Goal: Information Seeking & Learning: Learn about a topic

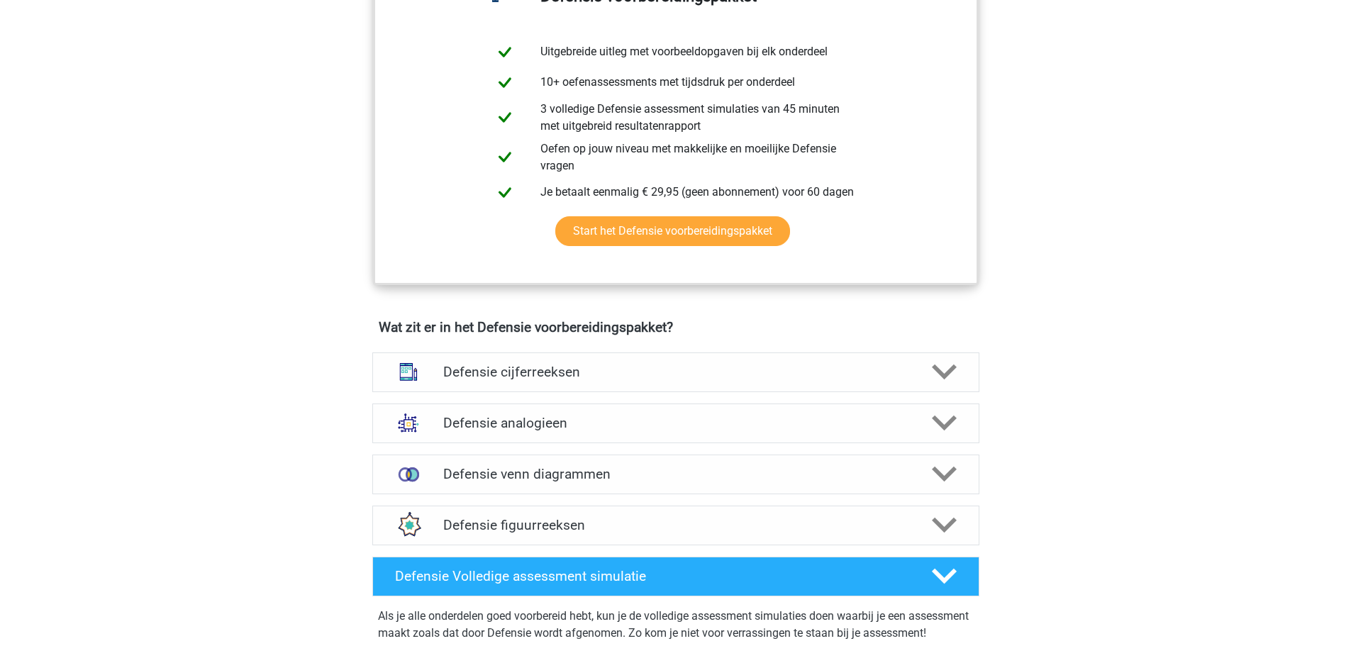
scroll to position [922, 0]
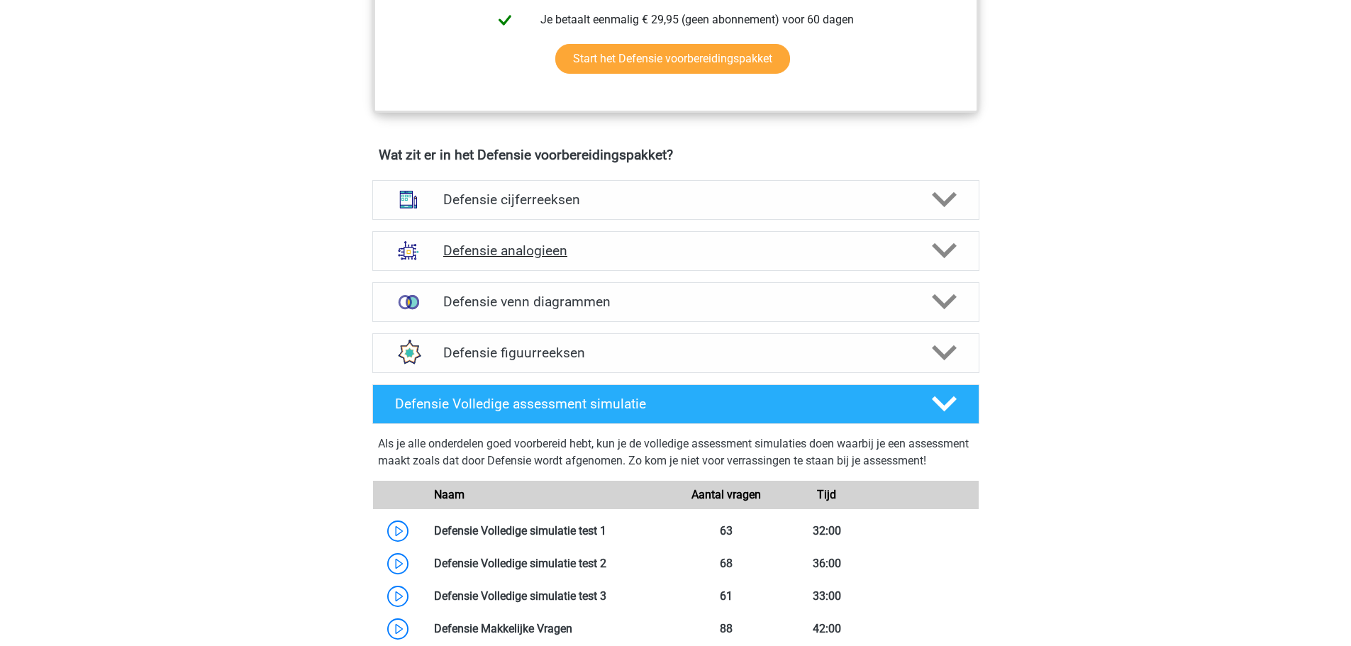
click at [534, 253] on h4 "Defensie analogieen" at bounding box center [675, 251] width 465 height 16
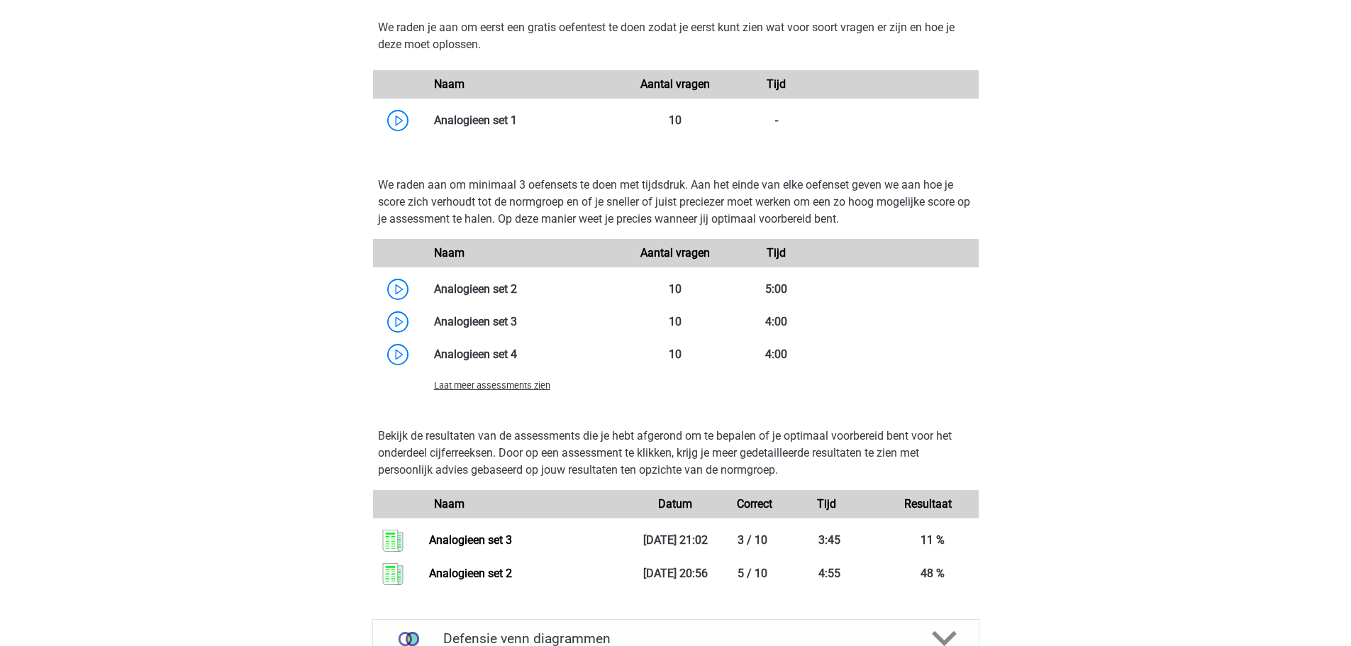
scroll to position [1631, 0]
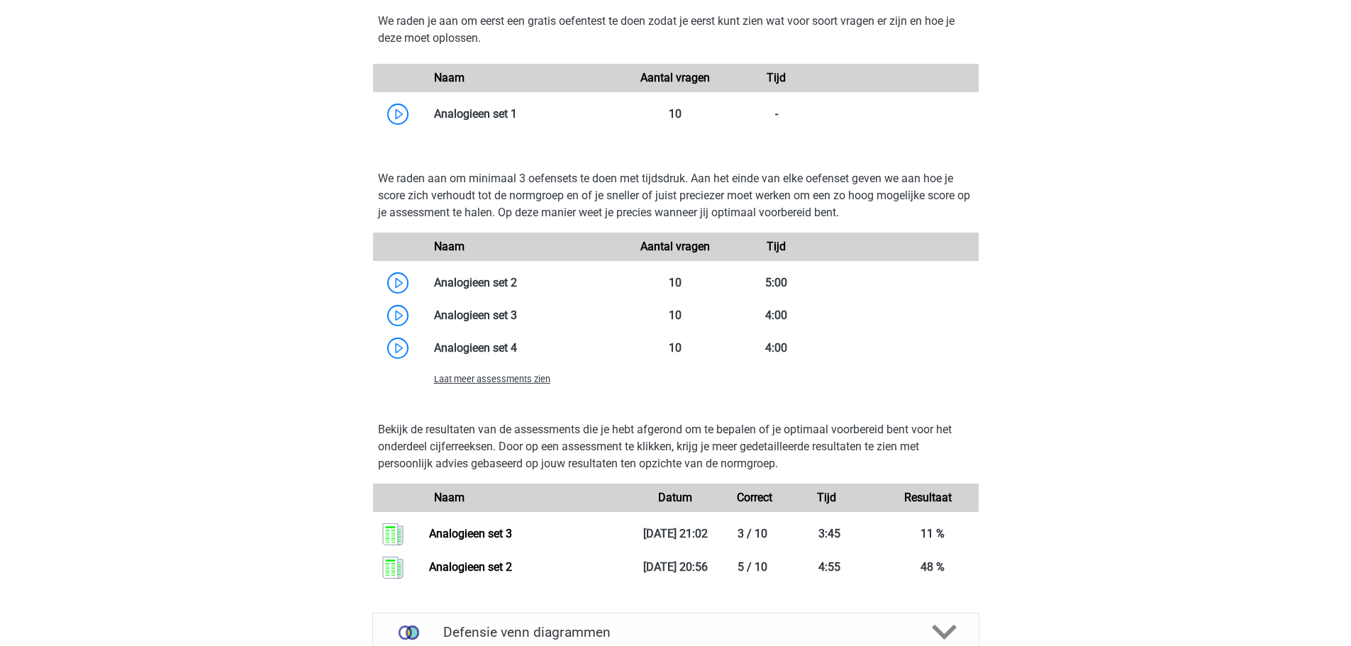
click at [487, 379] on span "Laat meer assessments zien" at bounding box center [492, 379] width 116 height 11
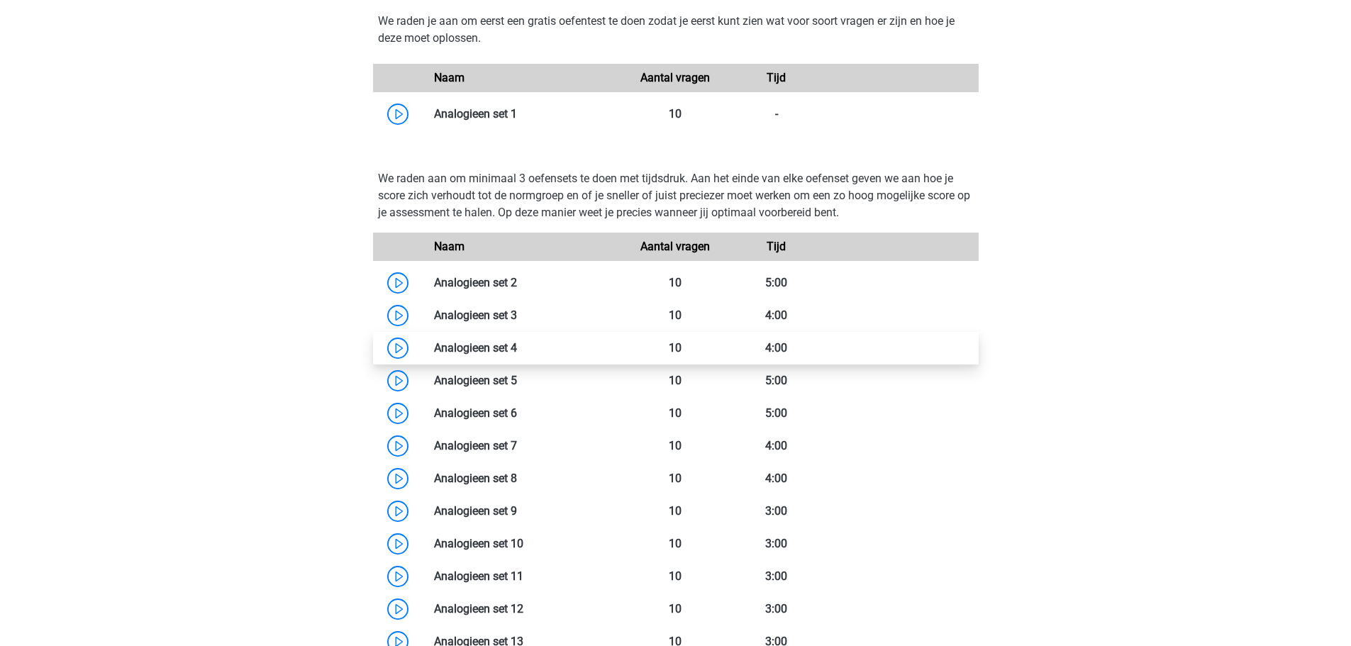
click at [517, 350] on link at bounding box center [517, 347] width 0 height 13
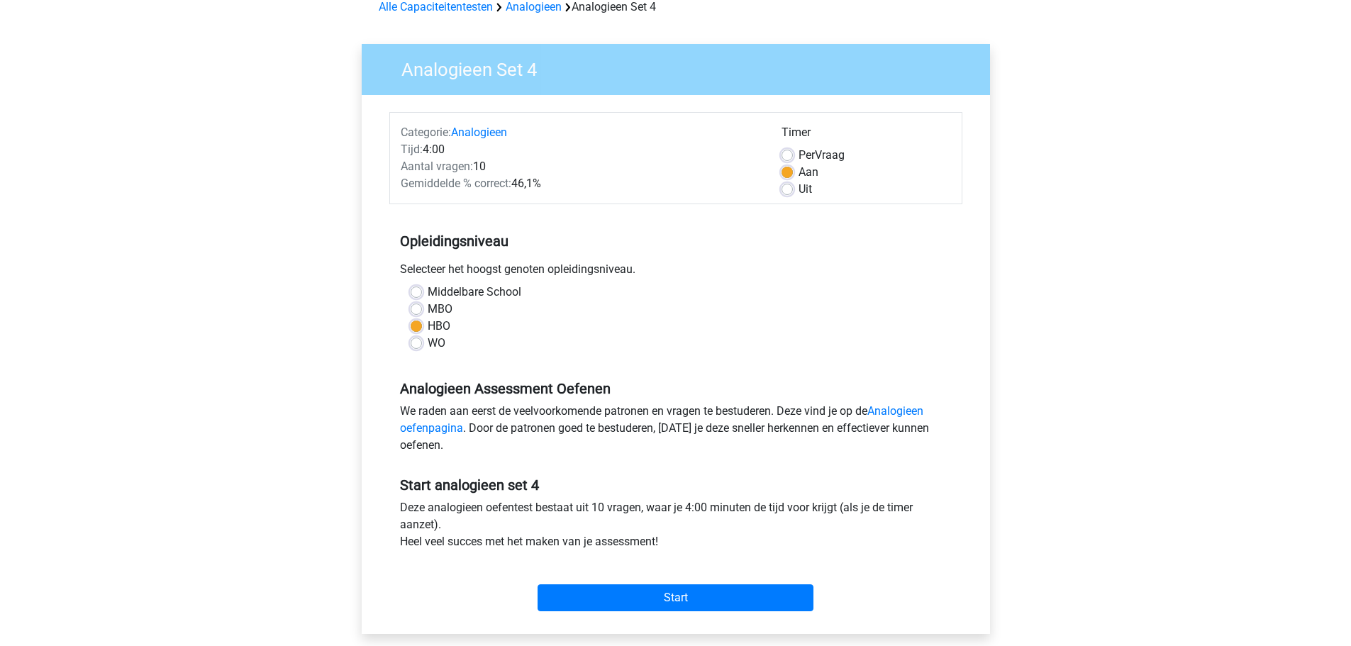
scroll to position [142, 0]
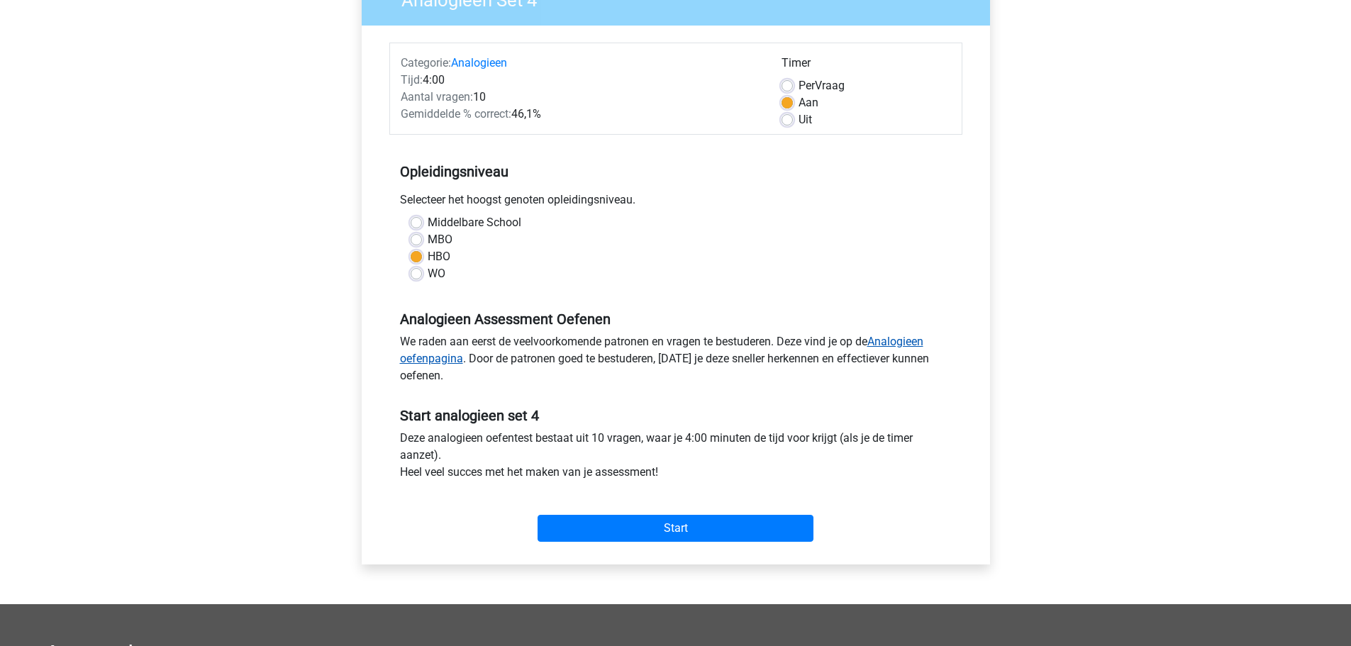
click at [894, 342] on link "Analogieen oefenpagina" at bounding box center [661, 350] width 523 height 30
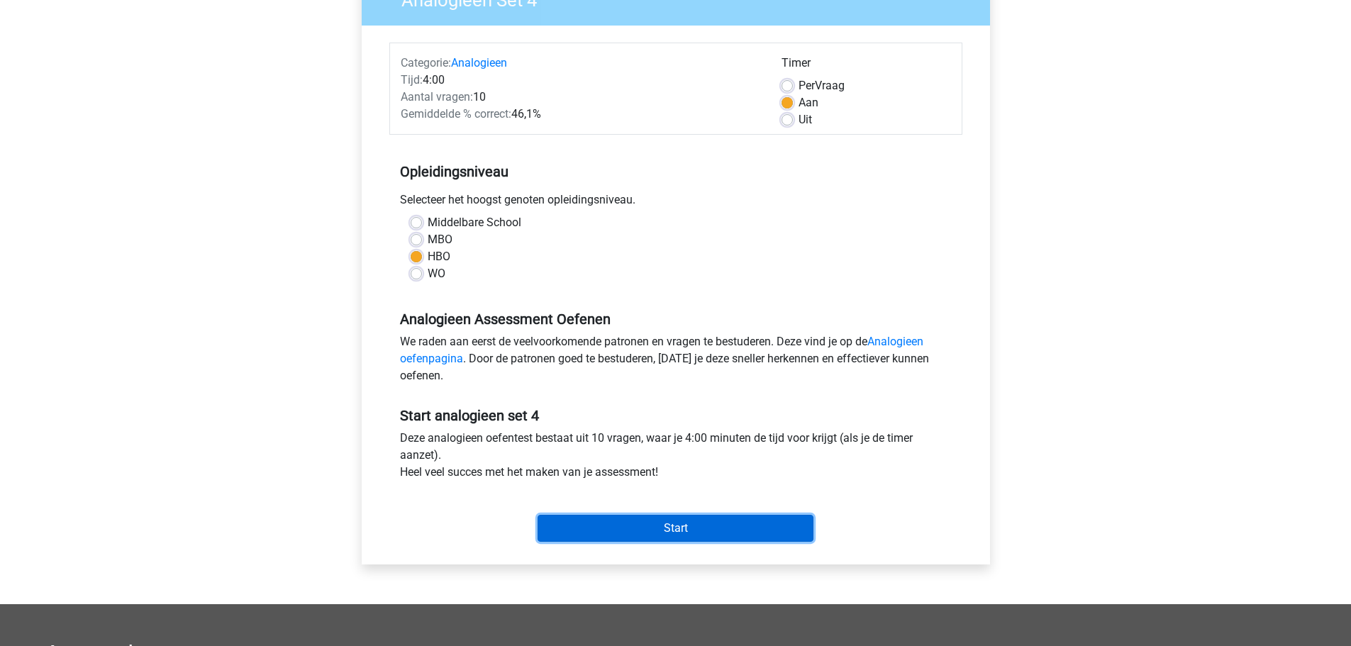
click at [631, 523] on input "Start" at bounding box center [676, 528] width 276 height 27
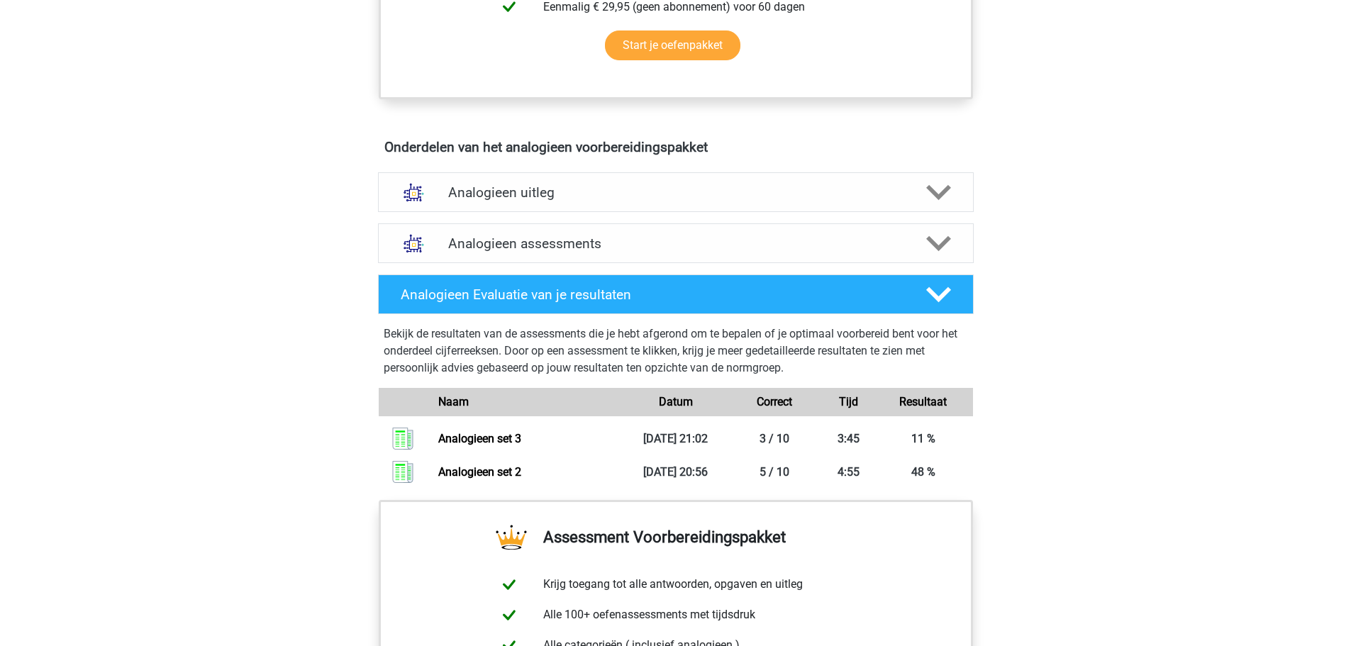
scroll to position [709, 0]
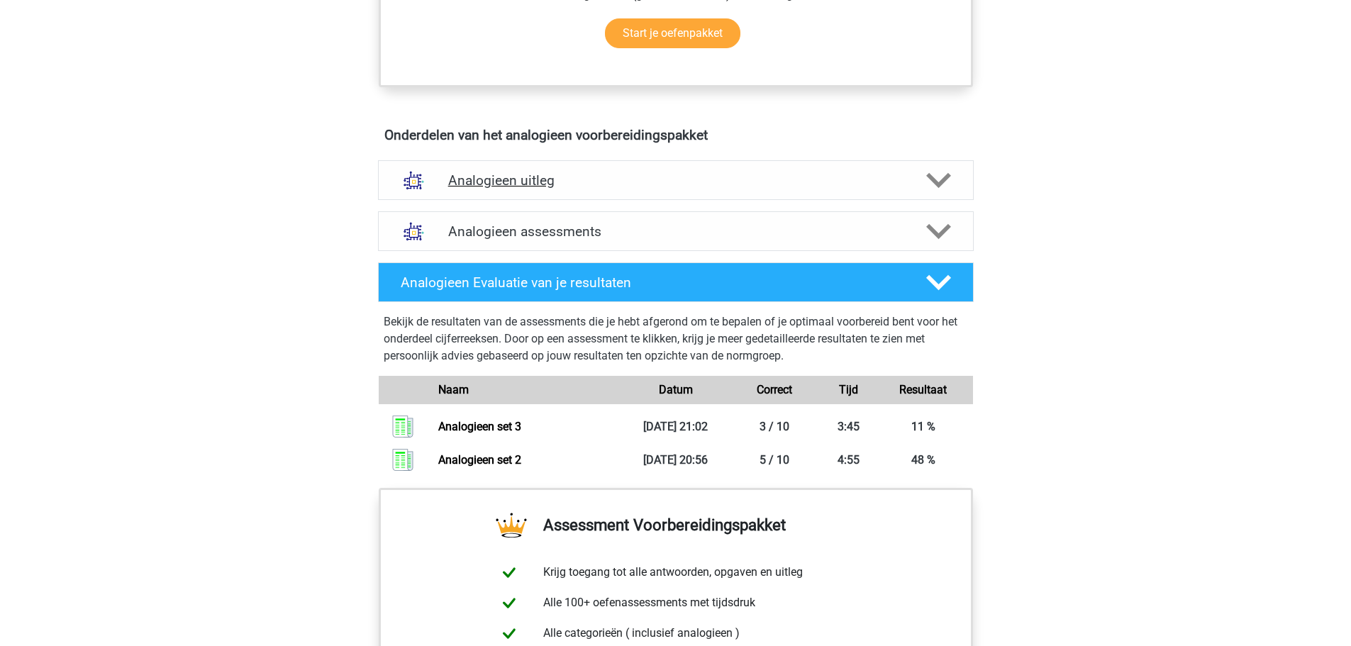
click at [497, 180] on h4 "Analogieen uitleg" at bounding box center [675, 180] width 455 height 16
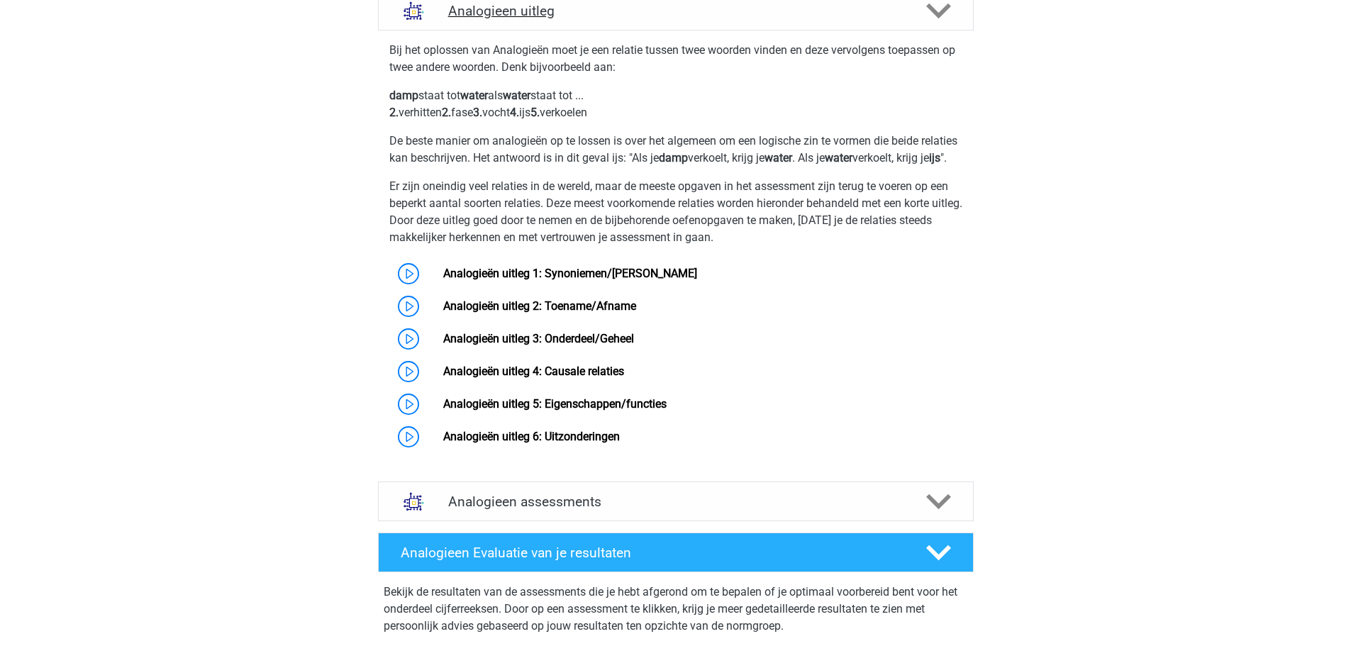
scroll to position [922, 0]
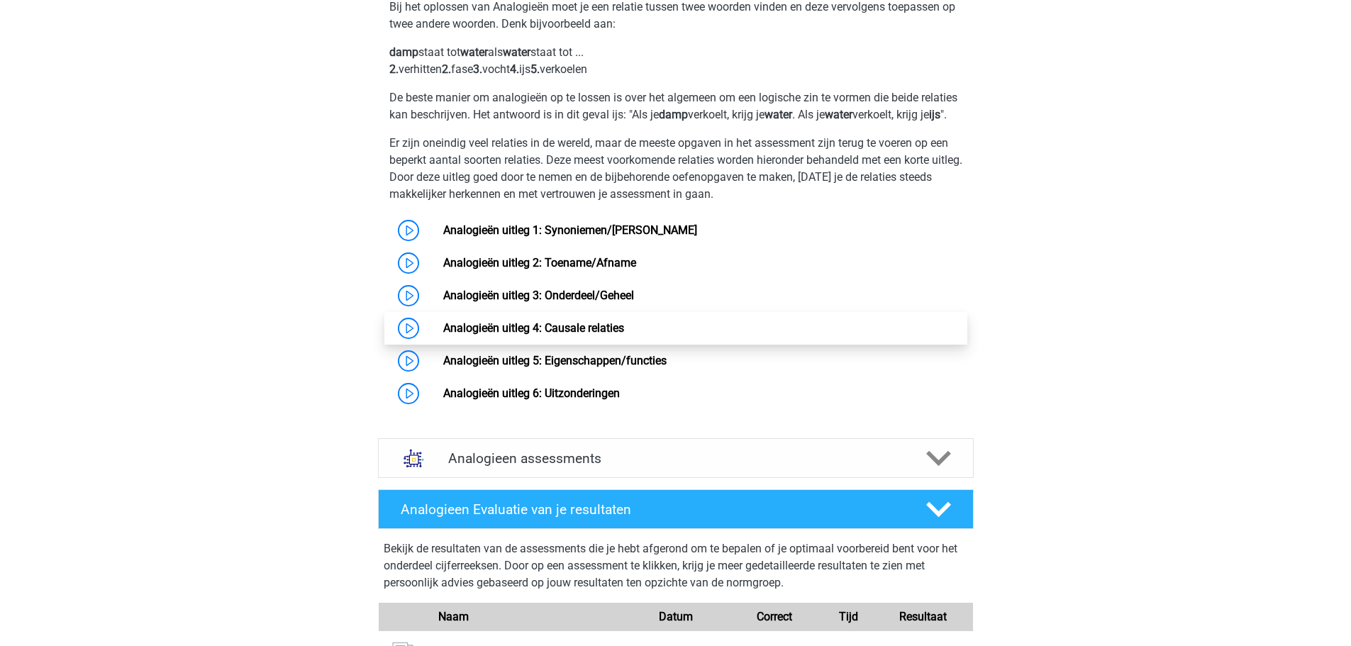
click at [576, 335] on link "Analogieën uitleg 4: Causale relaties" at bounding box center [533, 327] width 181 height 13
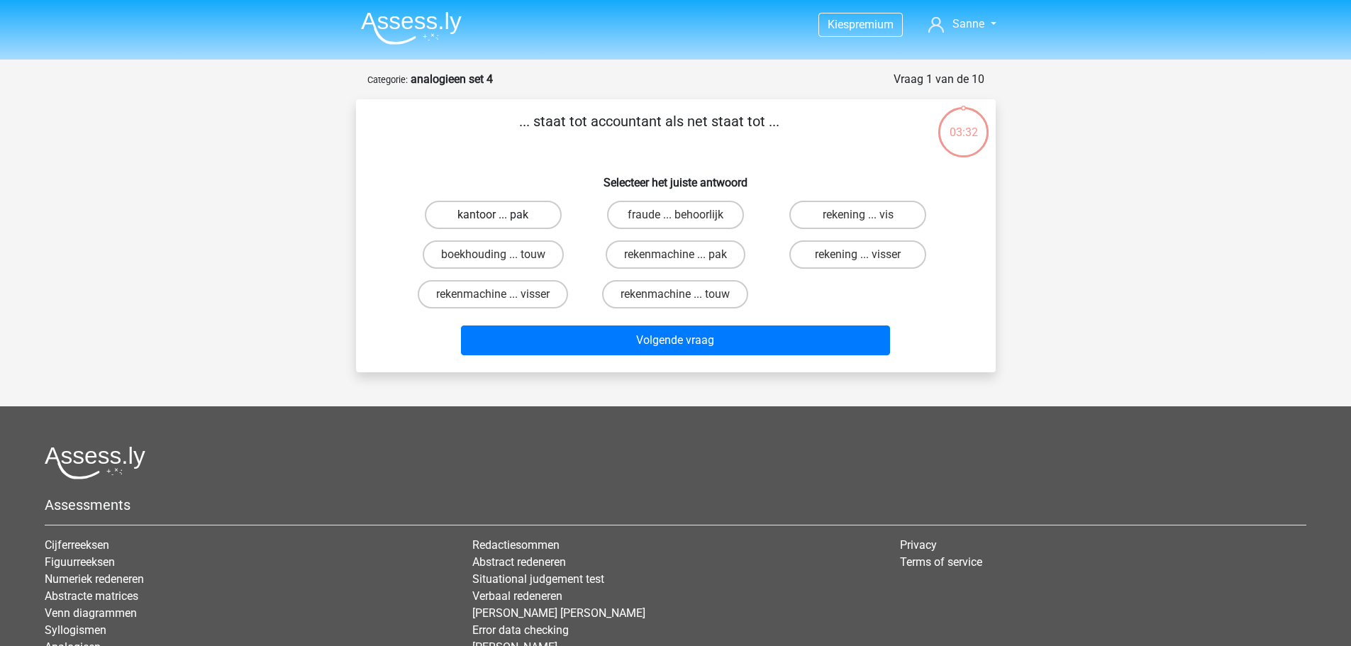
click at [500, 211] on label "kantoor ... pak" at bounding box center [493, 215] width 137 height 28
click at [500, 215] on input "kantoor ... pak" at bounding box center [497, 219] width 9 height 9
radio input "true"
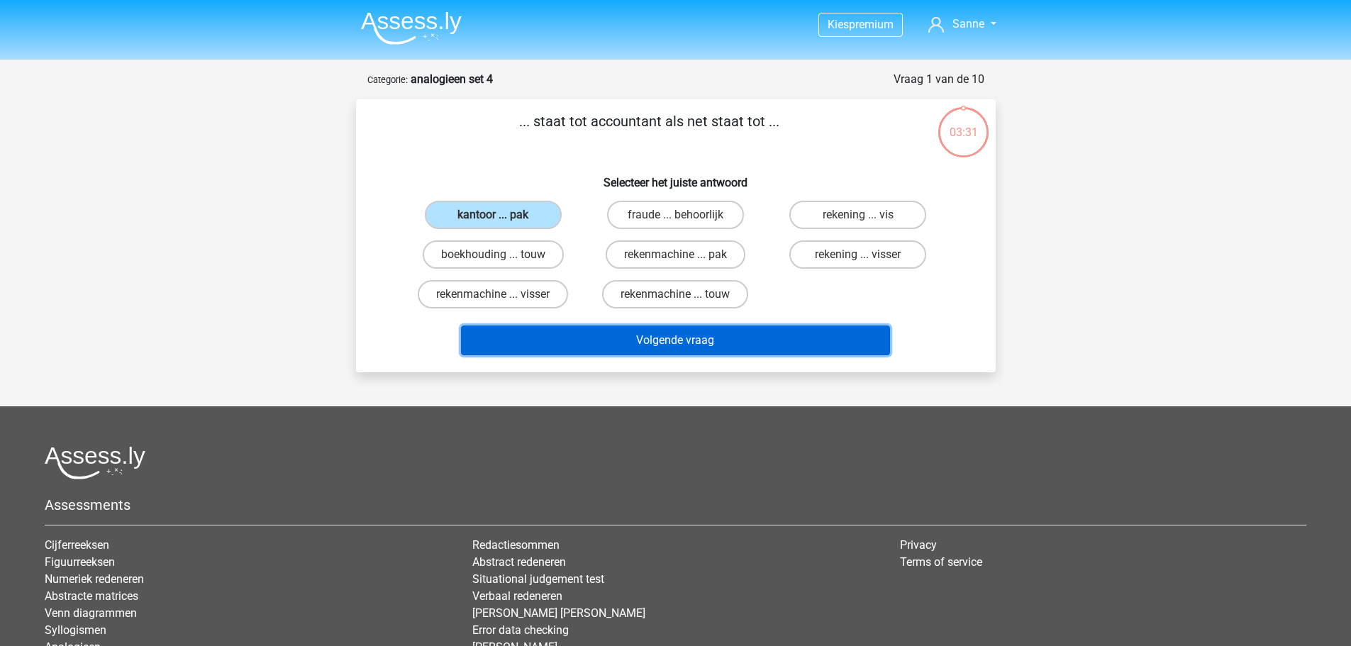
click at [665, 336] on button "Volgende vraag" at bounding box center [675, 341] width 429 height 30
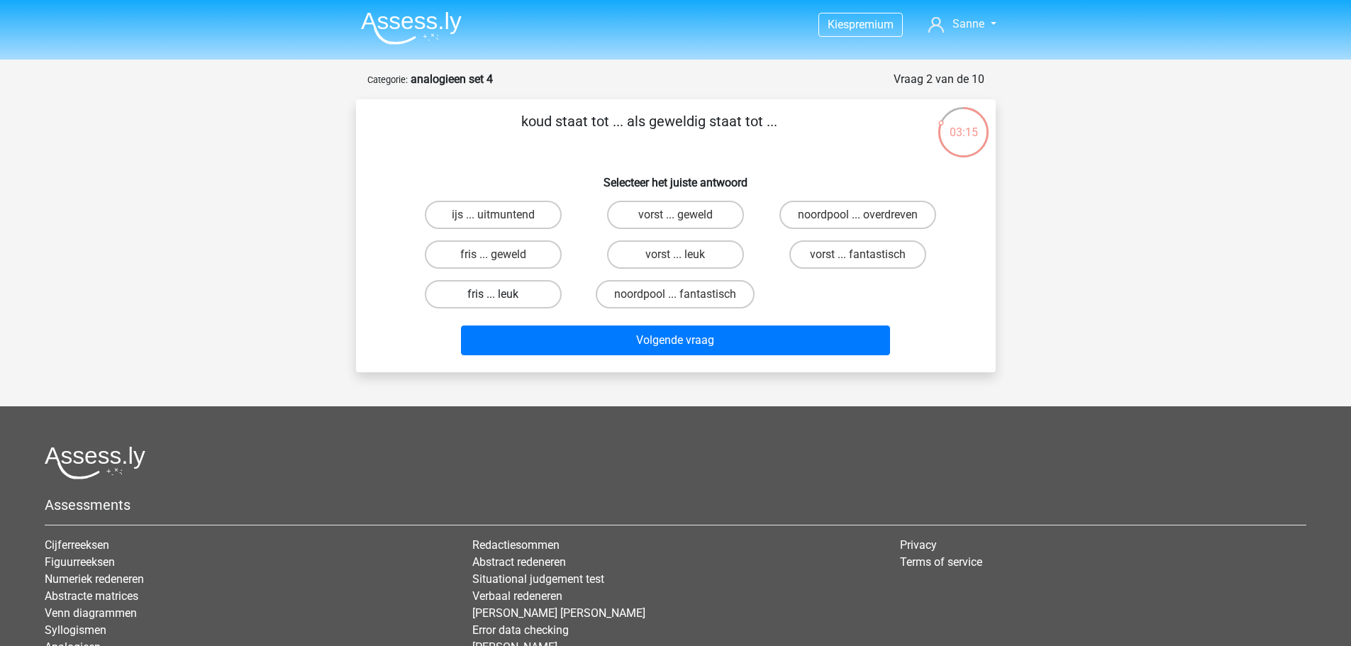
click at [521, 289] on label "fris ... leuk" at bounding box center [493, 294] width 137 height 28
click at [502, 294] on input "fris ... leuk" at bounding box center [497, 298] width 9 height 9
radio input "true"
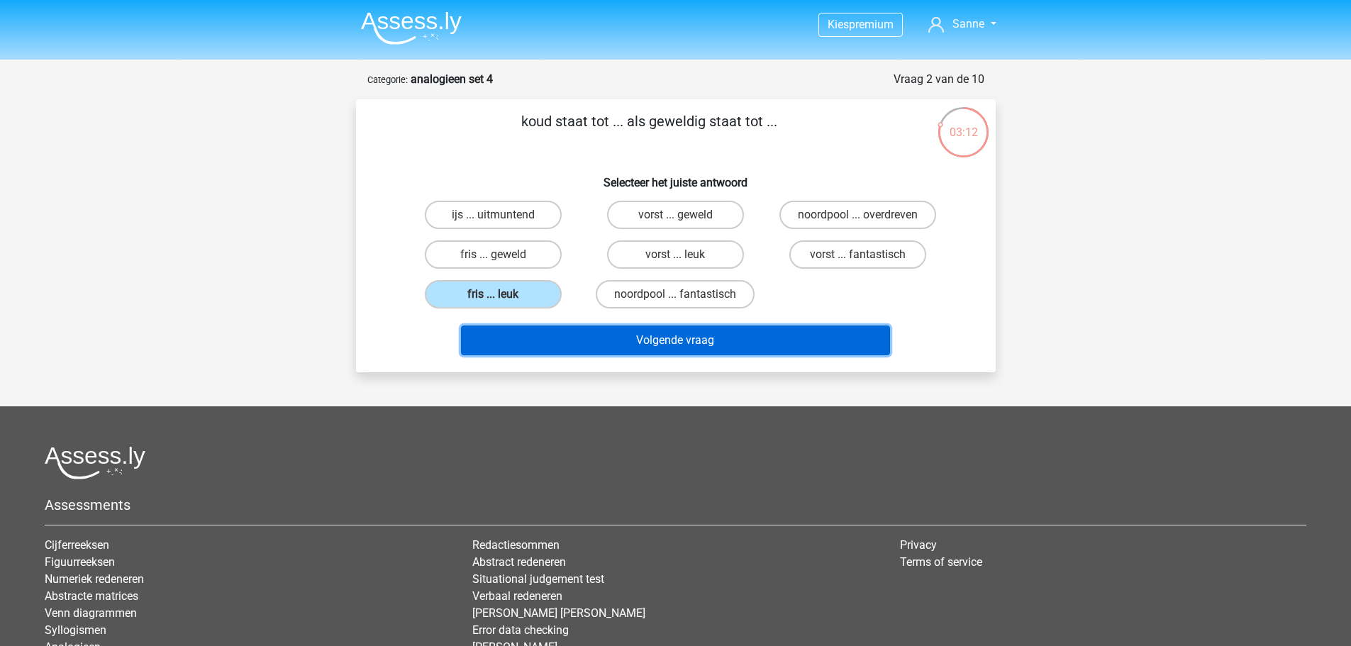
click at [695, 336] on button "Volgende vraag" at bounding box center [675, 341] width 429 height 30
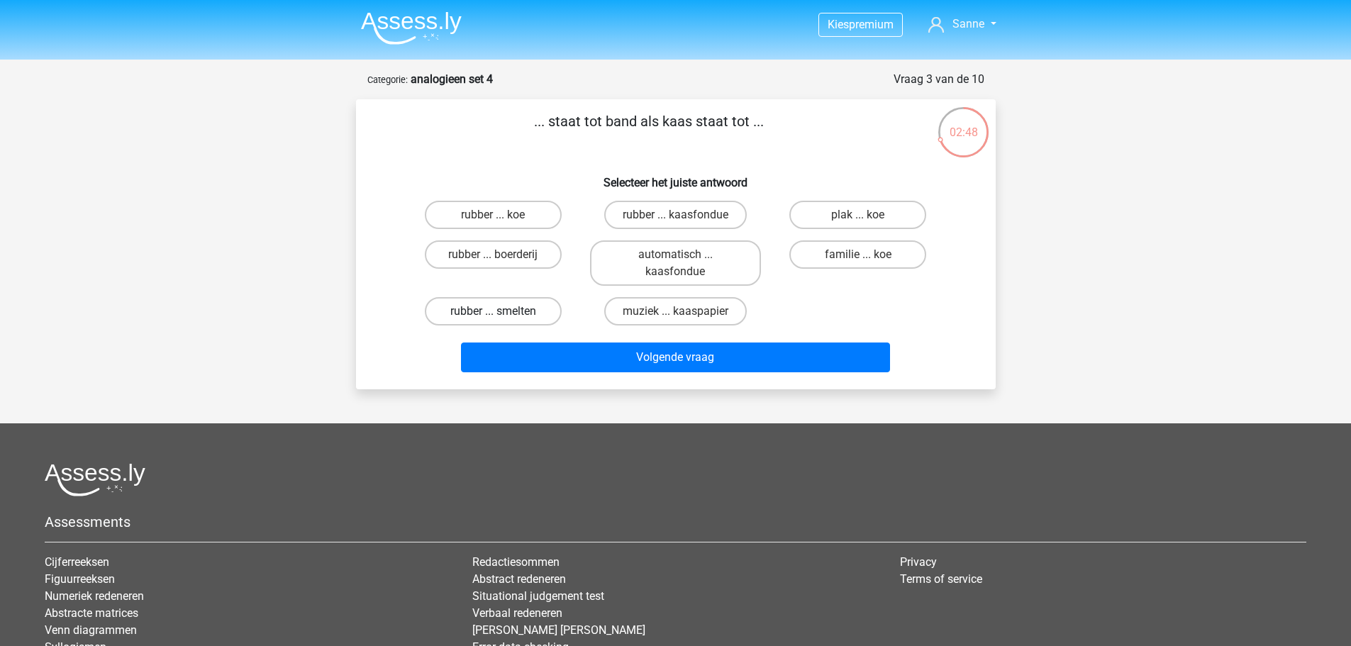
click at [496, 304] on label "rubber ... smelten" at bounding box center [493, 311] width 137 height 28
click at [496, 311] on input "rubber ... smelten" at bounding box center [497, 315] width 9 height 9
radio input "true"
click at [465, 214] on label "rubber ... koe" at bounding box center [493, 215] width 137 height 28
click at [493, 215] on input "rubber ... koe" at bounding box center [497, 219] width 9 height 9
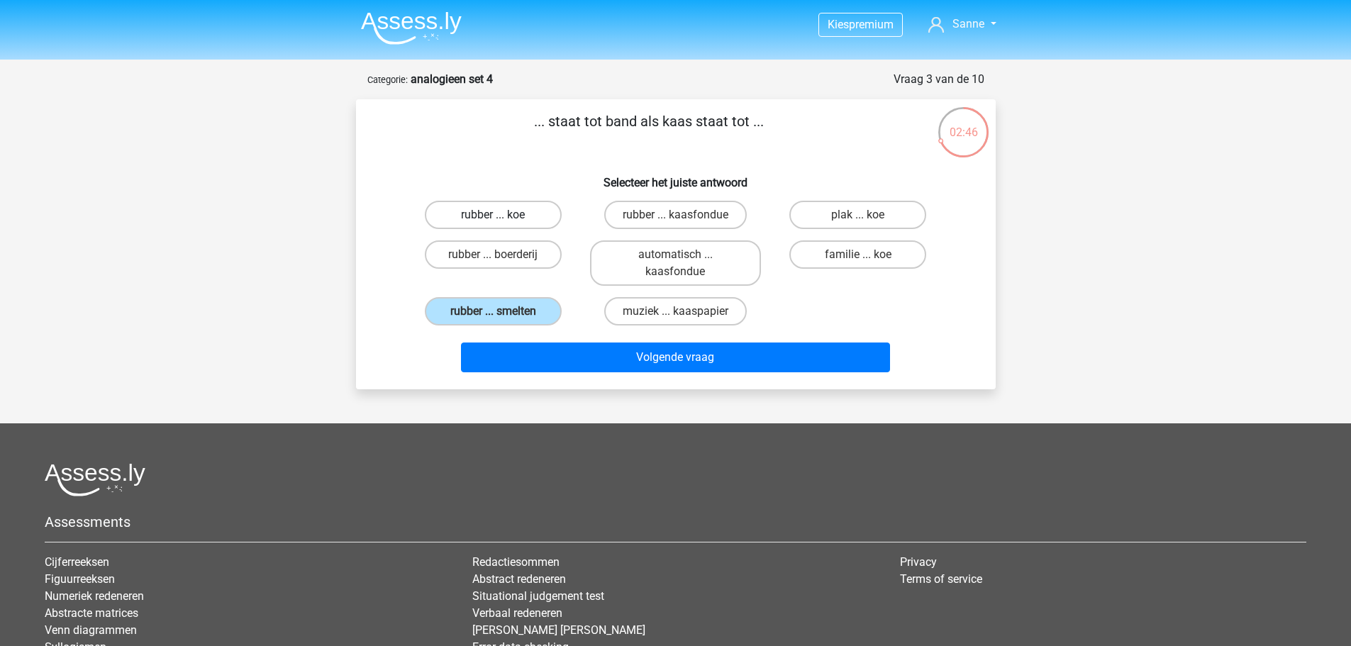
radio input "true"
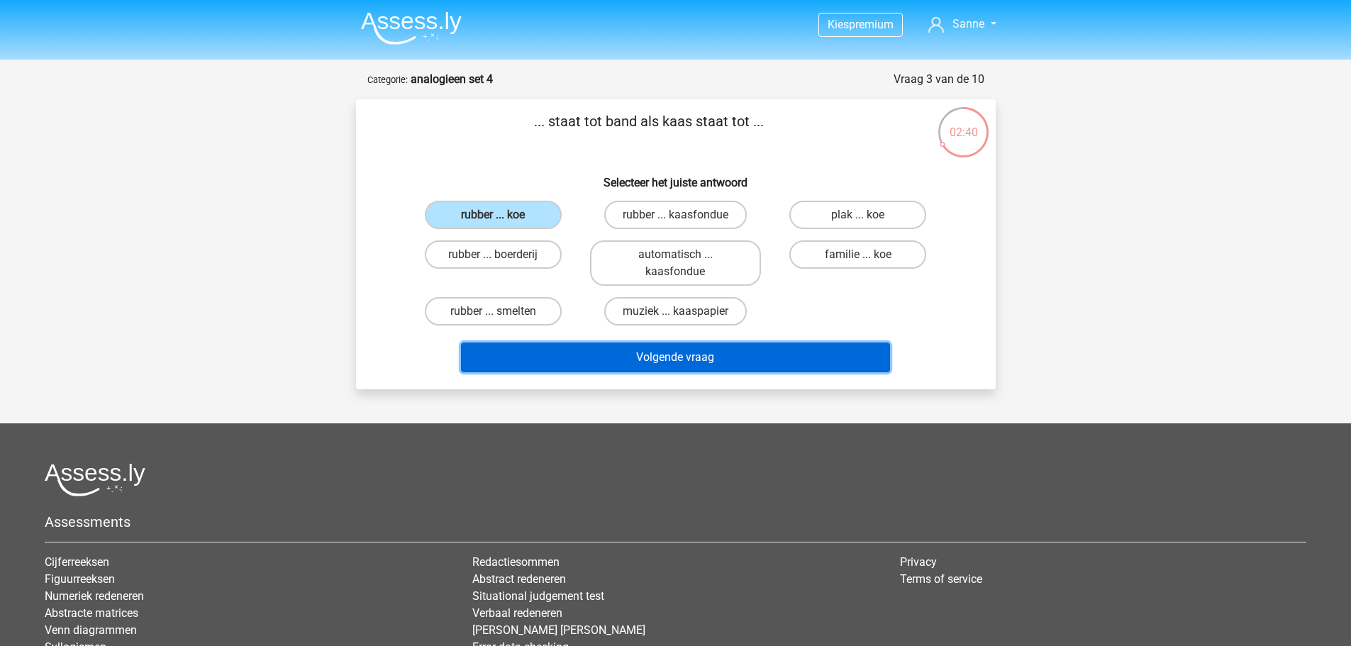
click at [592, 354] on button "Volgende vraag" at bounding box center [675, 358] width 429 height 30
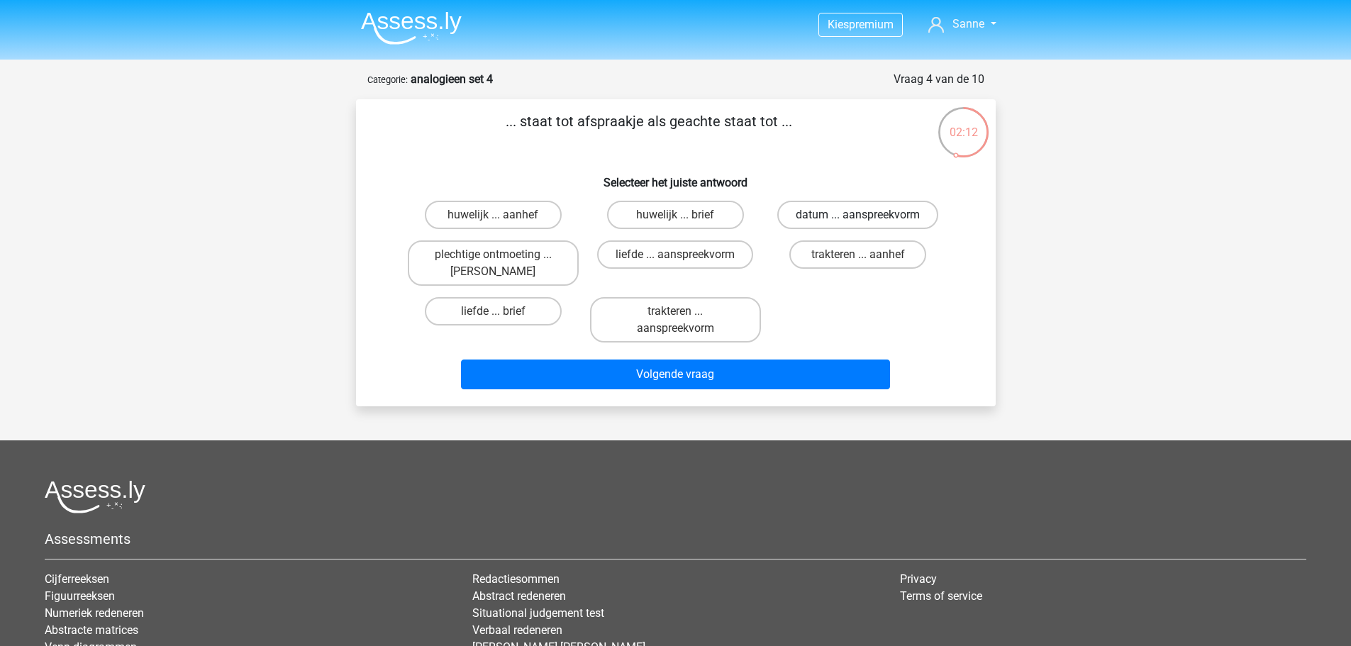
click at [835, 219] on label "datum ... aanspreekvorm" at bounding box center [857, 215] width 161 height 28
click at [858, 219] on input "datum ... aanspreekvorm" at bounding box center [862, 219] width 9 height 9
radio input "true"
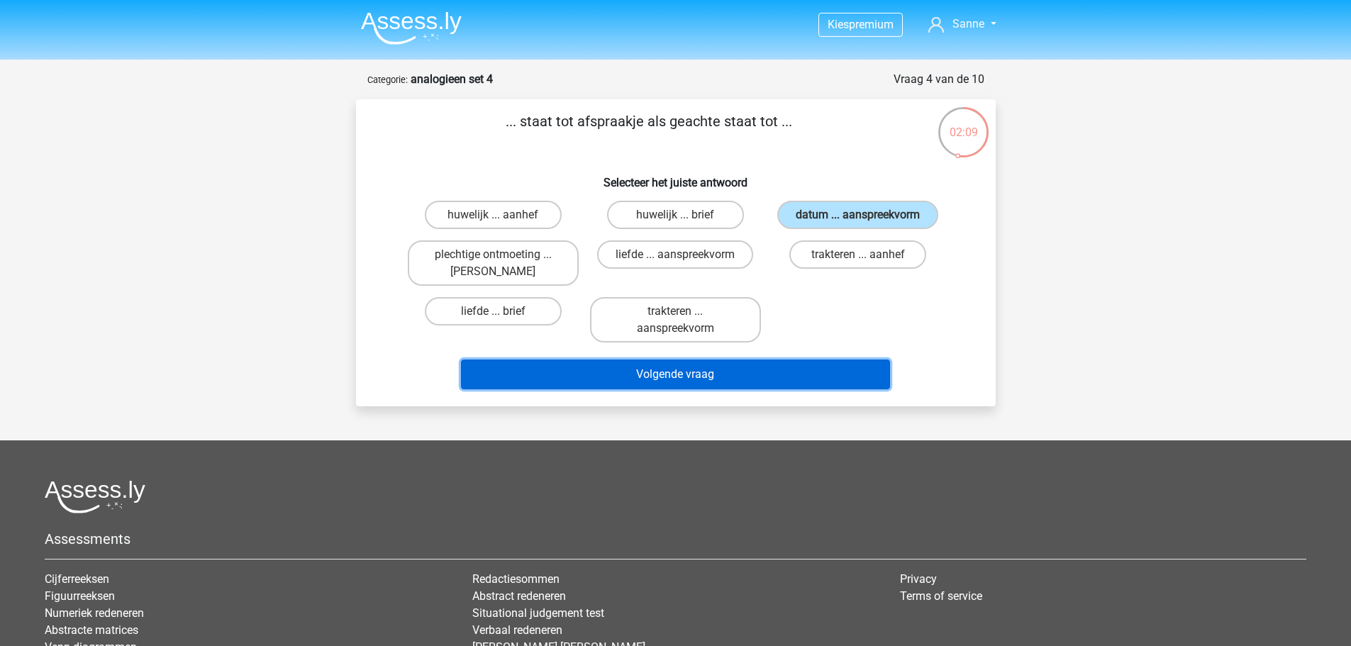
click at [674, 377] on button "Volgende vraag" at bounding box center [675, 375] width 429 height 30
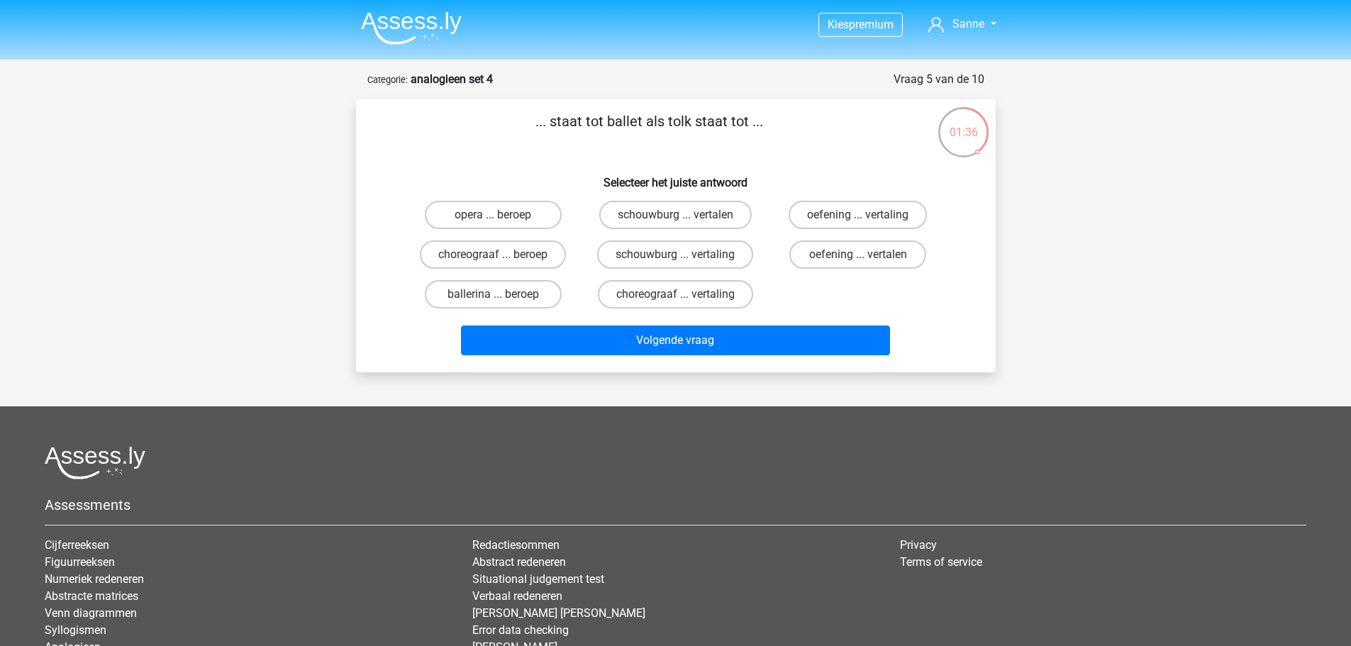
click at [806, 270] on div "oefening ... vertalen" at bounding box center [858, 255] width 182 height 40
click at [818, 256] on label "oefening ... vertalen" at bounding box center [857, 254] width 137 height 28
click at [858, 256] on input "oefening ... vertalen" at bounding box center [862, 259] width 9 height 9
radio input "true"
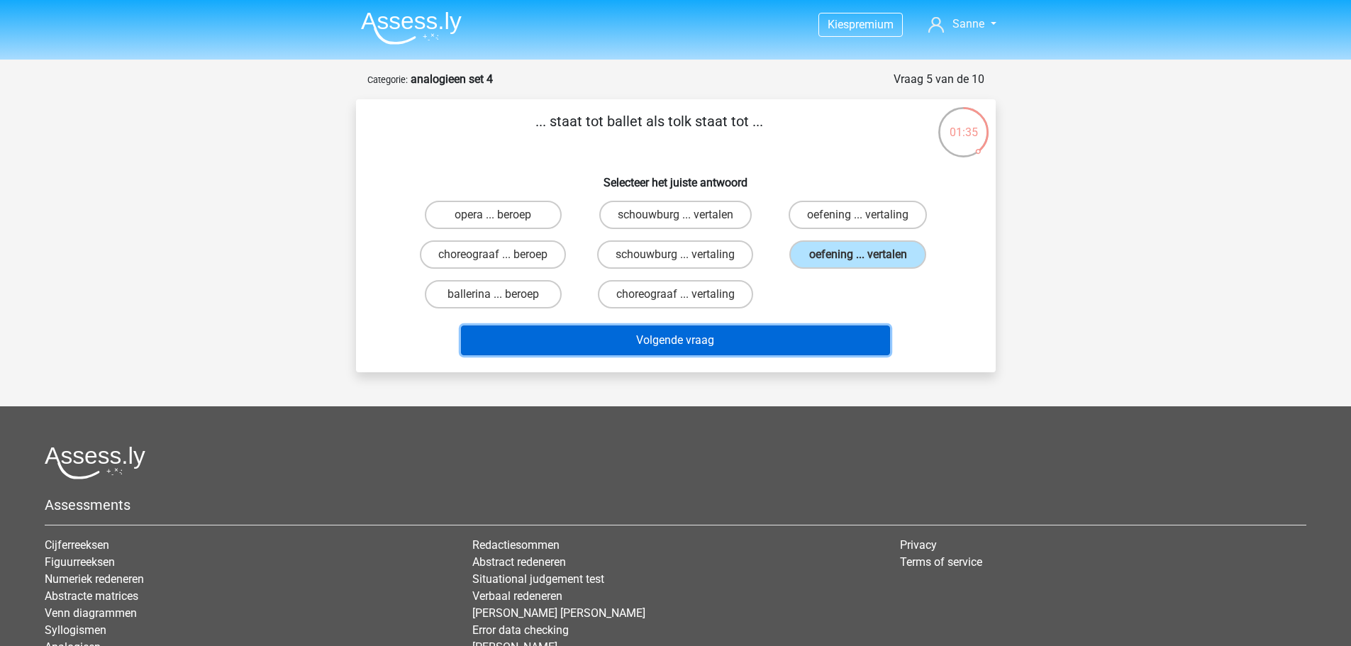
click at [721, 326] on button "Volgende vraag" at bounding box center [675, 341] width 429 height 30
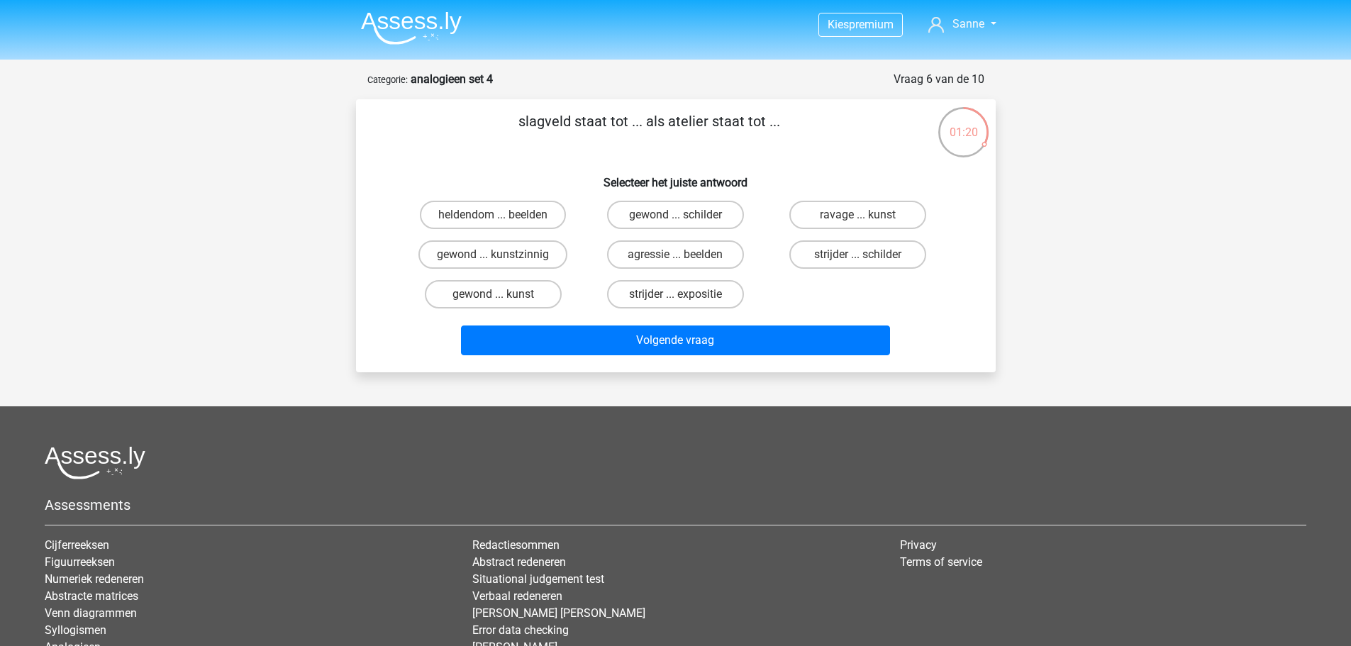
click at [496, 296] on input "gewond ... kunst" at bounding box center [497, 298] width 9 height 9
radio input "true"
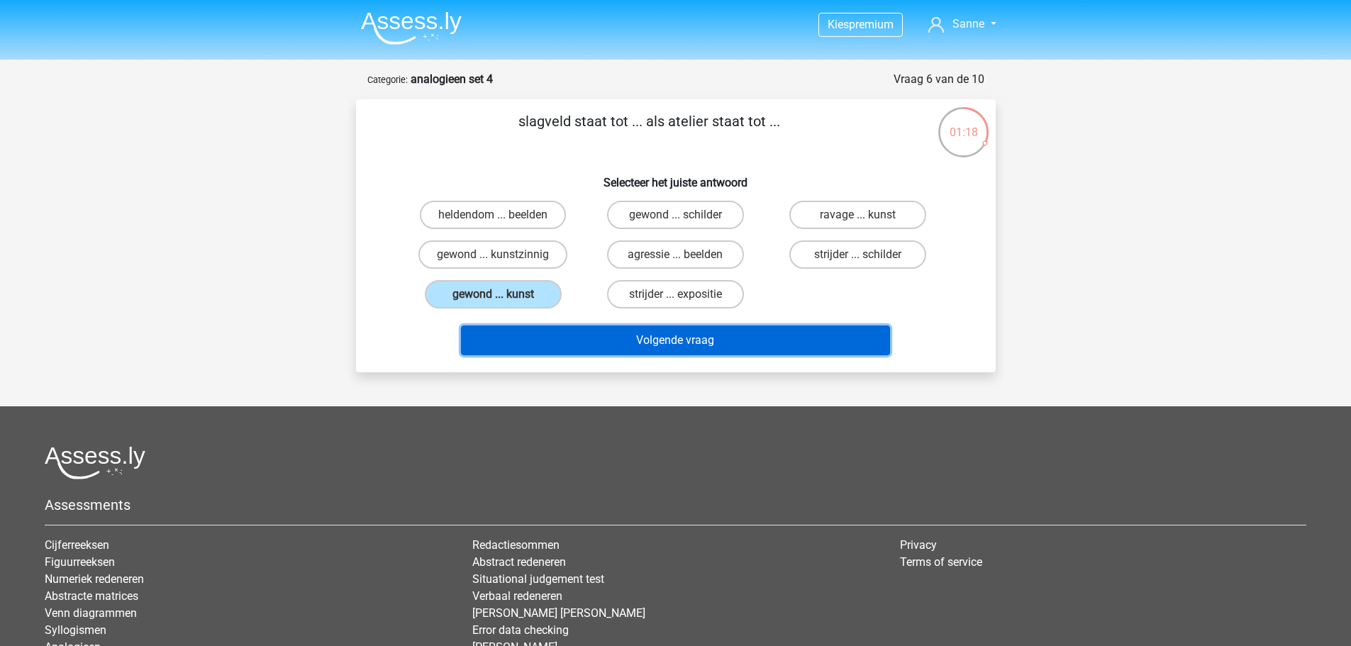
click at [576, 340] on button "Volgende vraag" at bounding box center [675, 341] width 429 height 30
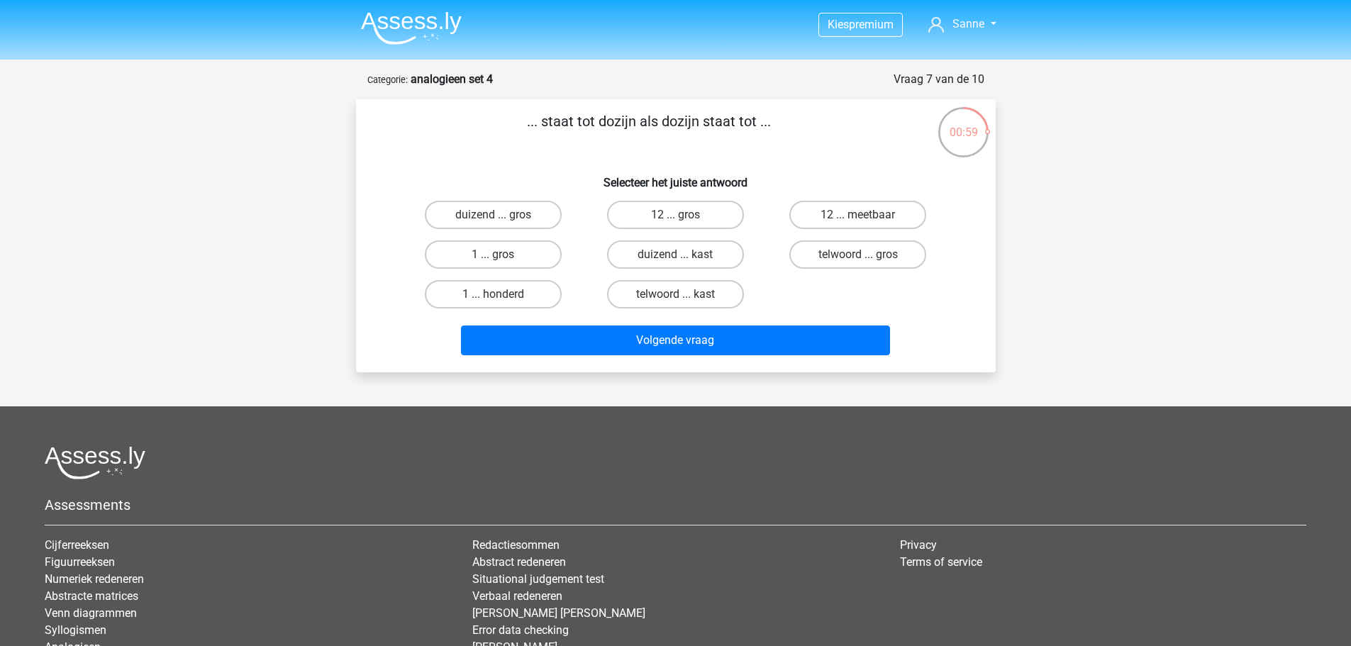
click at [501, 217] on input "duizend ... gros" at bounding box center [497, 219] width 9 height 9
radio input "true"
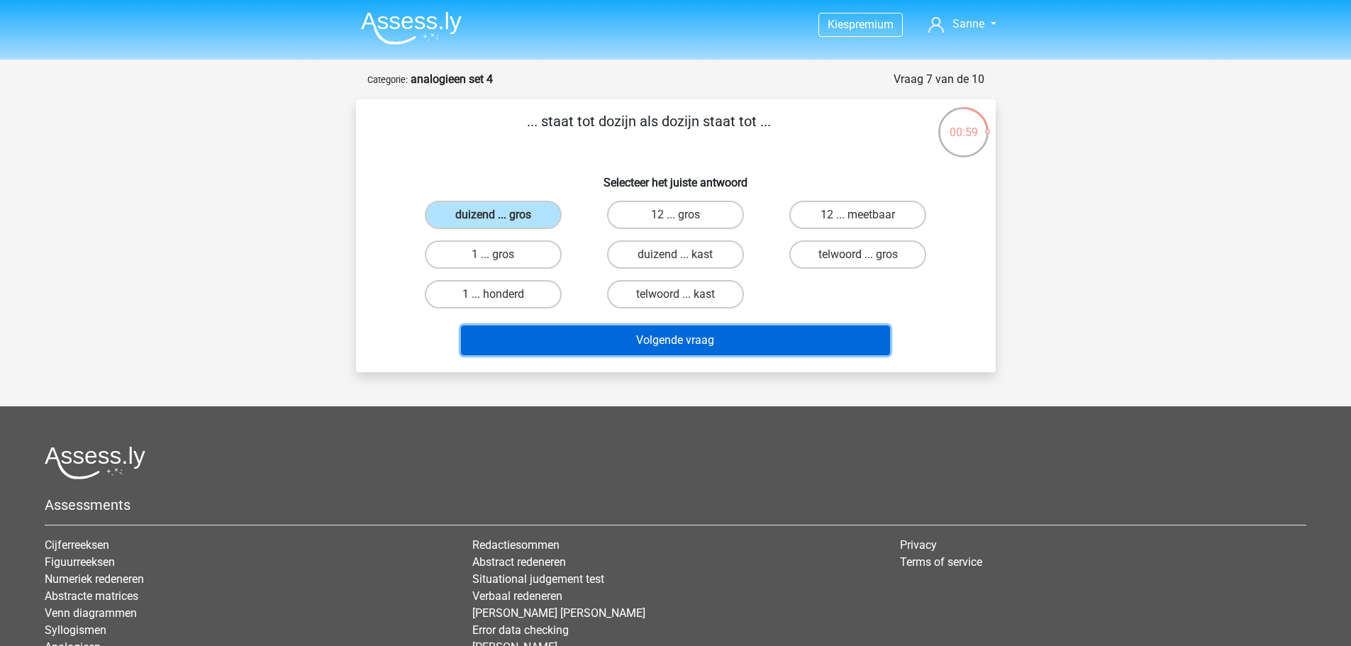
click at [605, 348] on button "Volgende vraag" at bounding box center [675, 341] width 429 height 30
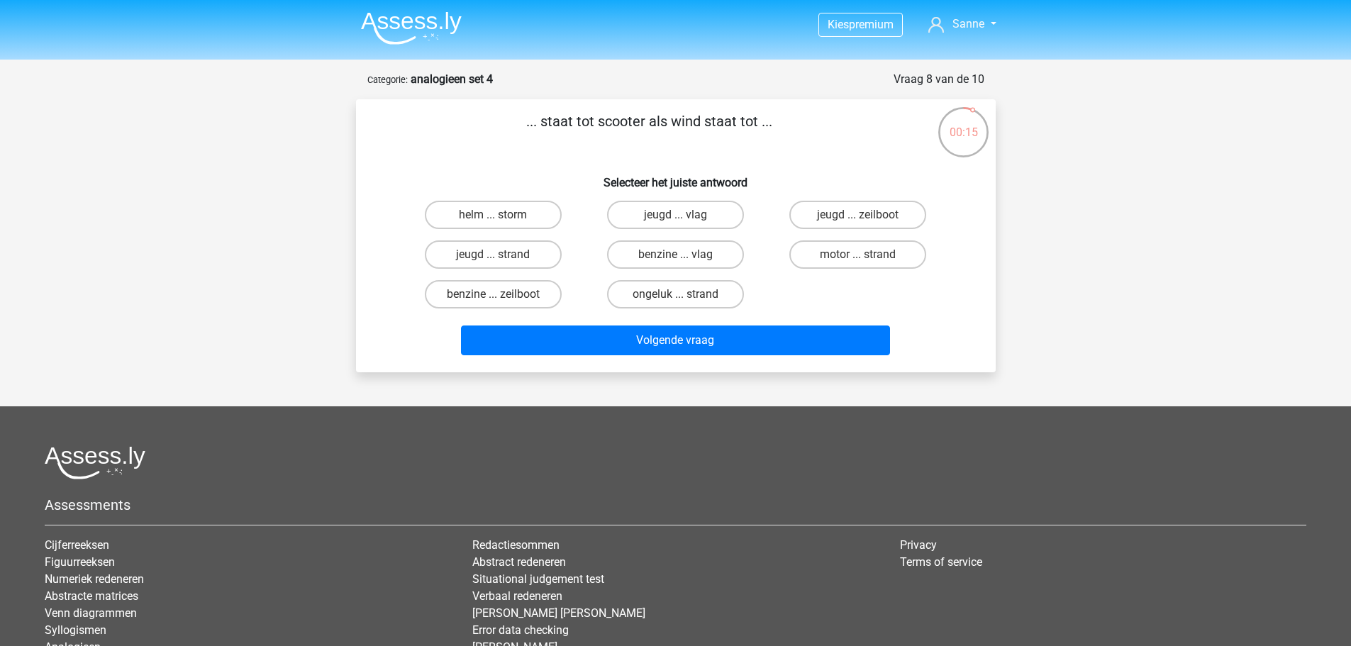
click at [522, 279] on div "benzine ... zeilboot" at bounding box center [493, 294] width 182 height 40
click at [526, 282] on label "benzine ... zeilboot" at bounding box center [493, 294] width 137 height 28
click at [502, 294] on input "benzine ... zeilboot" at bounding box center [497, 298] width 9 height 9
radio input "true"
click at [582, 321] on div "Volgende vraag" at bounding box center [676, 337] width 594 height 47
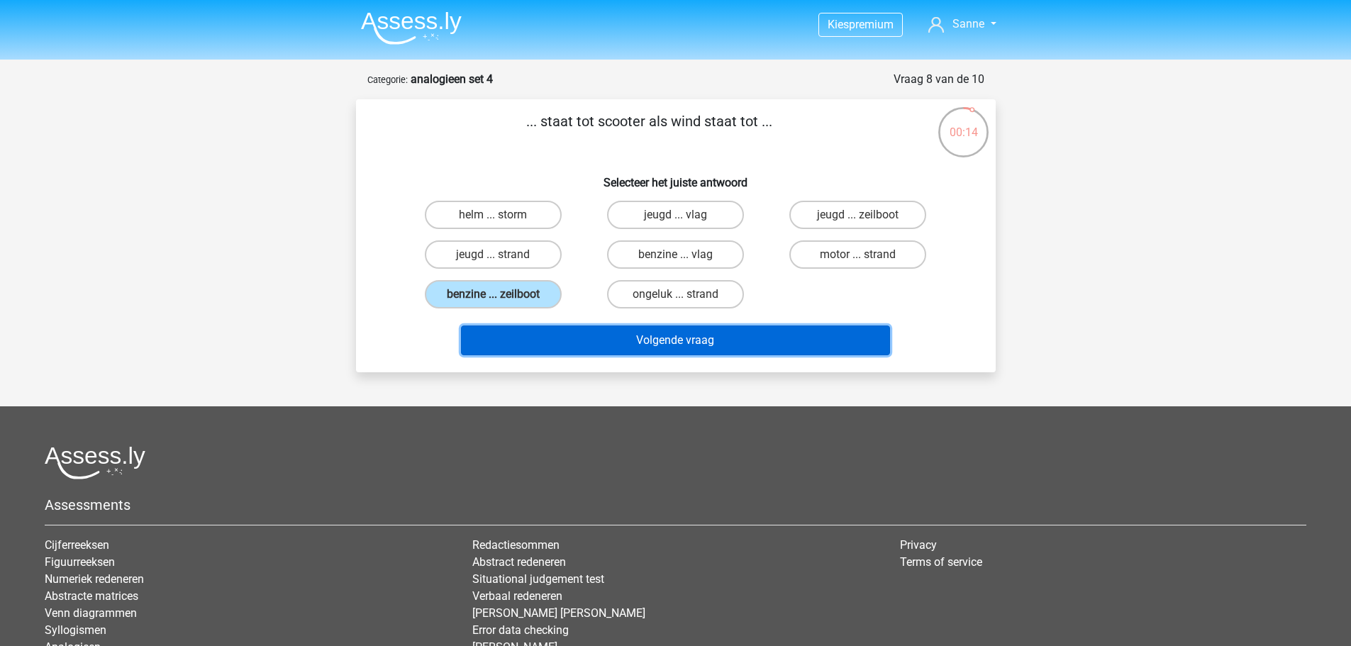
click at [599, 338] on button "Volgende vraag" at bounding box center [675, 341] width 429 height 30
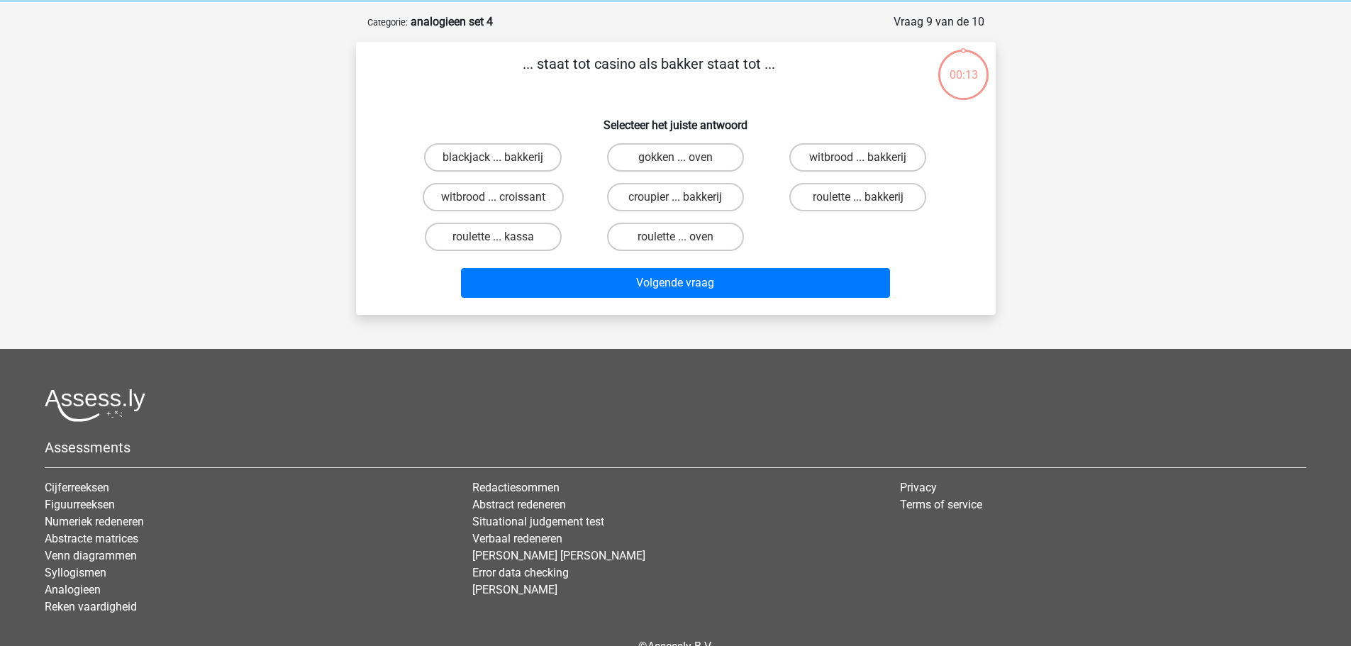
scroll to position [71, 0]
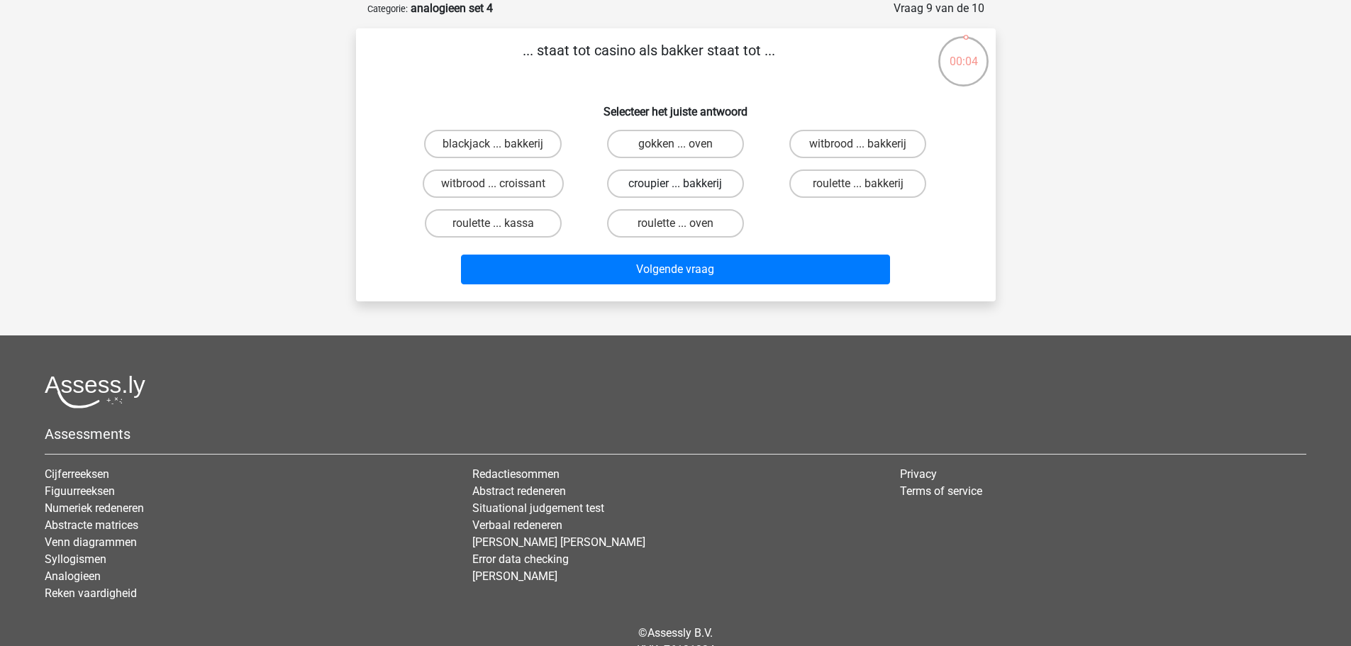
click at [634, 174] on label "croupier ... bakkerij" at bounding box center [675, 184] width 137 height 28
click at [675, 184] on input "croupier ... bakkerij" at bounding box center [679, 188] width 9 height 9
radio input "true"
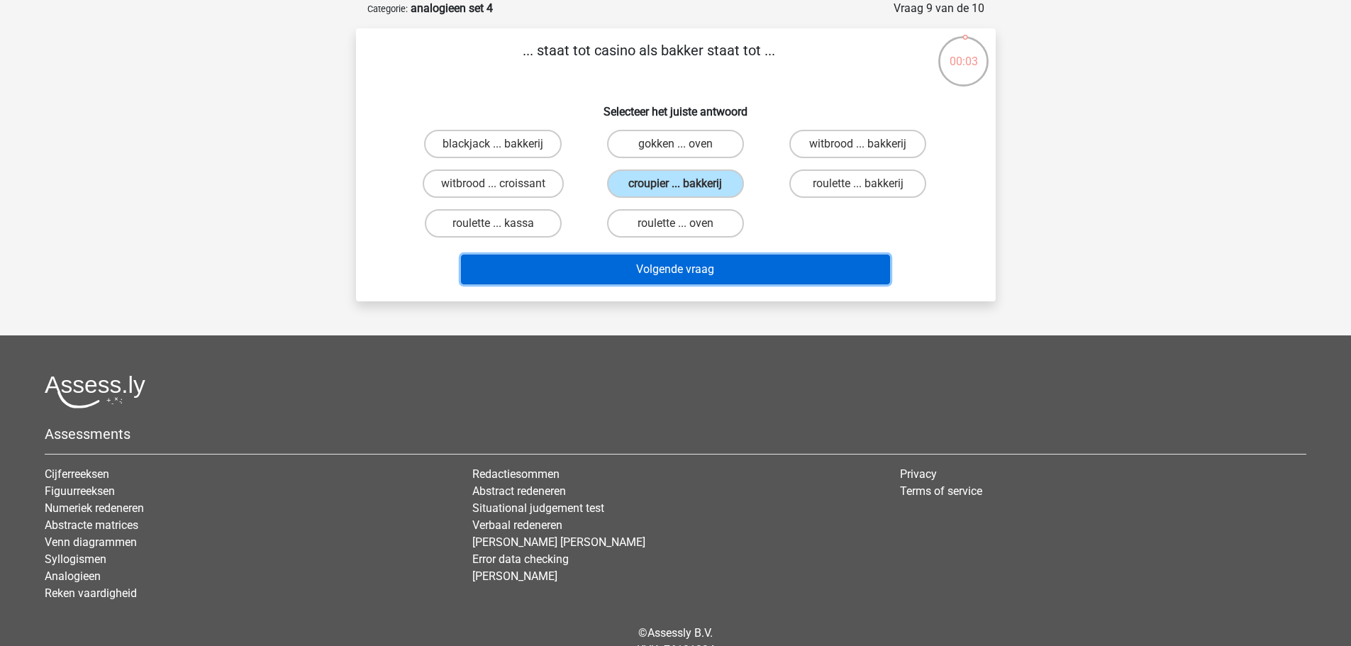
click at [621, 269] on button "Volgende vraag" at bounding box center [675, 270] width 429 height 30
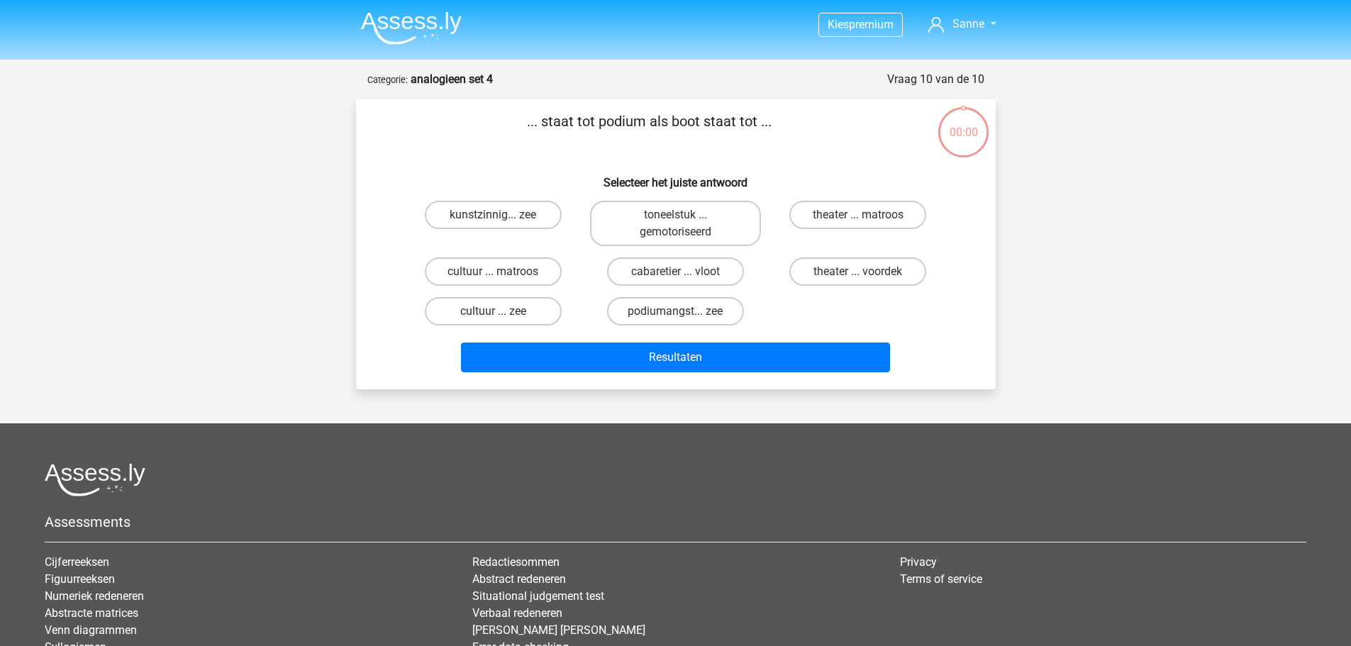
scroll to position [71, 0]
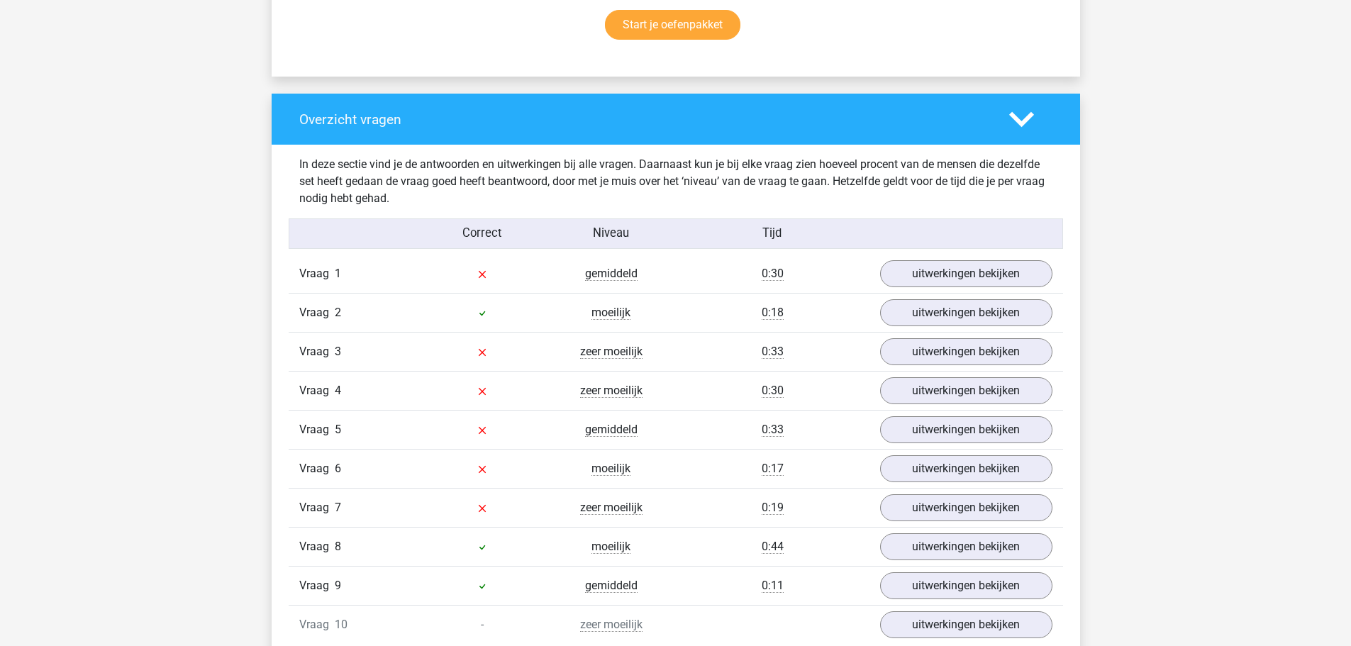
scroll to position [1064, 0]
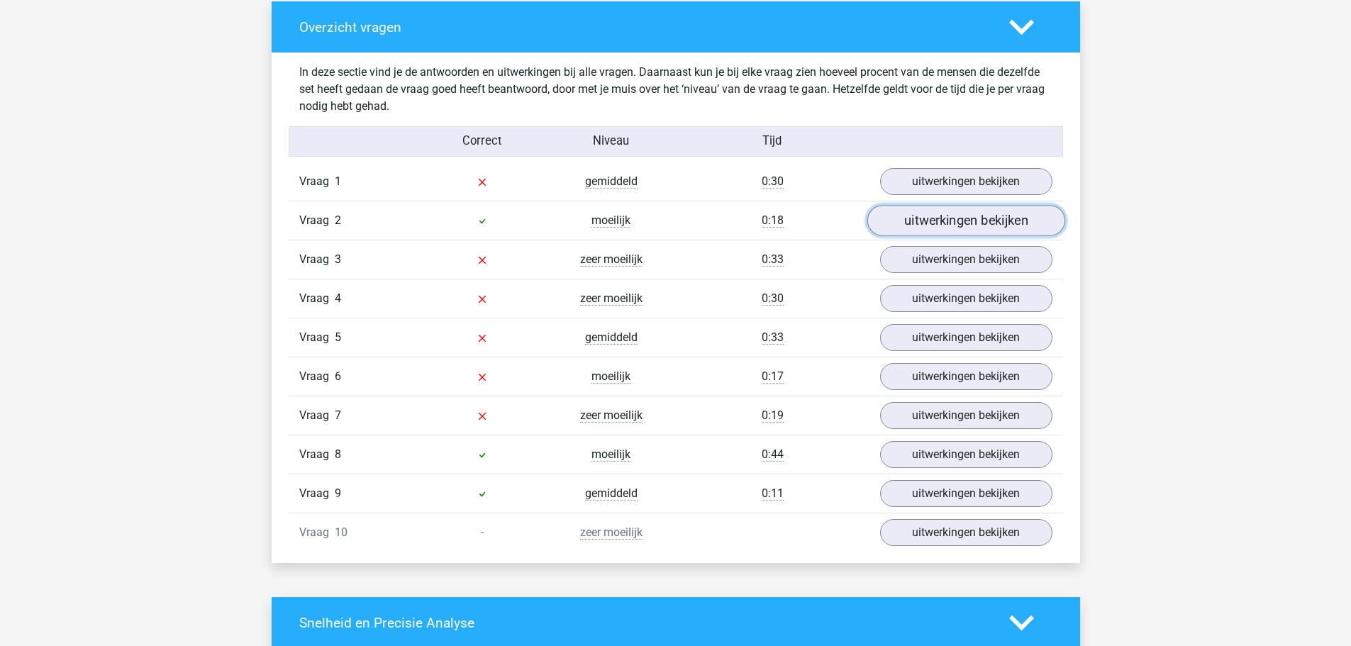
click at [884, 223] on link "uitwerkingen bekijken" at bounding box center [966, 221] width 198 height 31
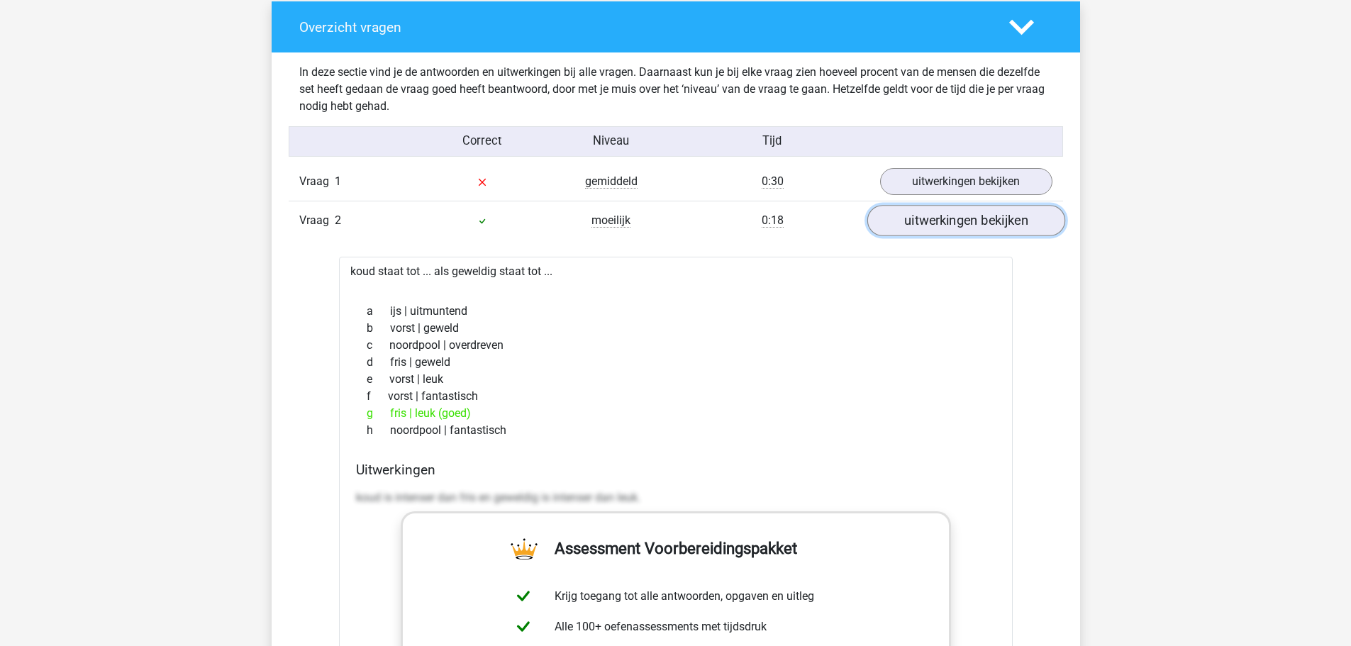
click at [884, 223] on link "uitwerkingen bekijken" at bounding box center [966, 221] width 198 height 31
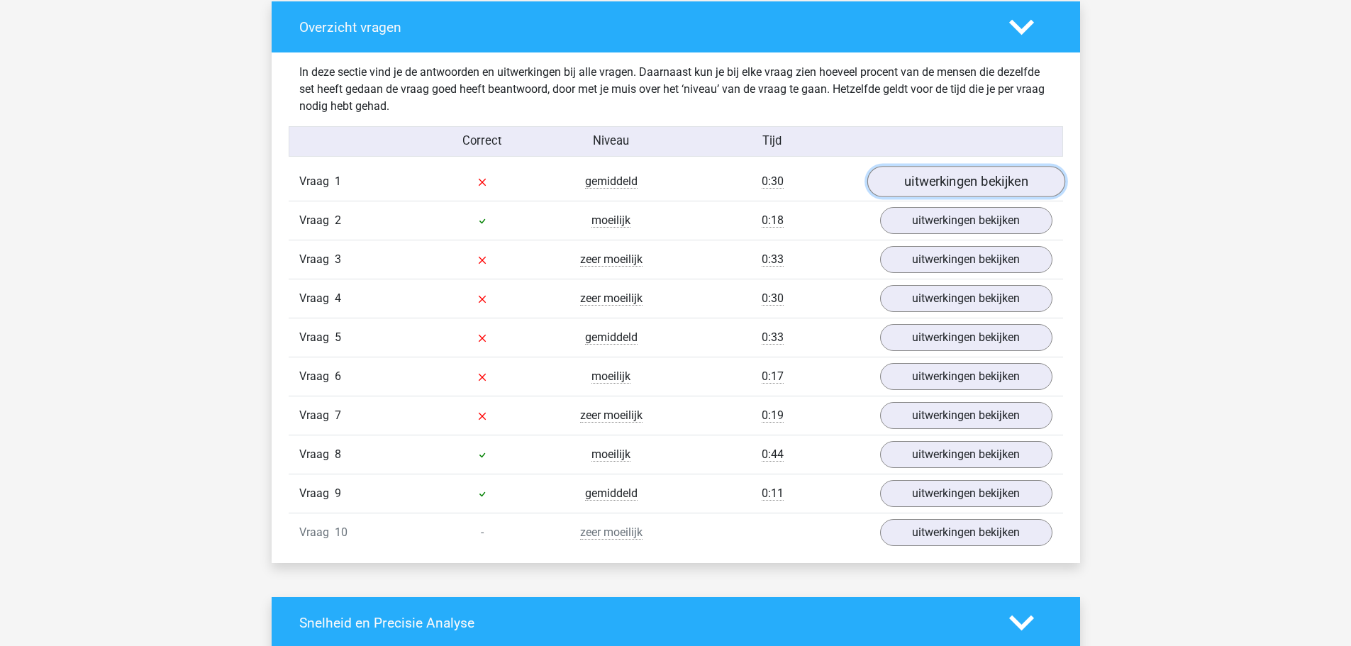
click at [890, 191] on link "uitwerkingen bekijken" at bounding box center [966, 182] width 198 height 31
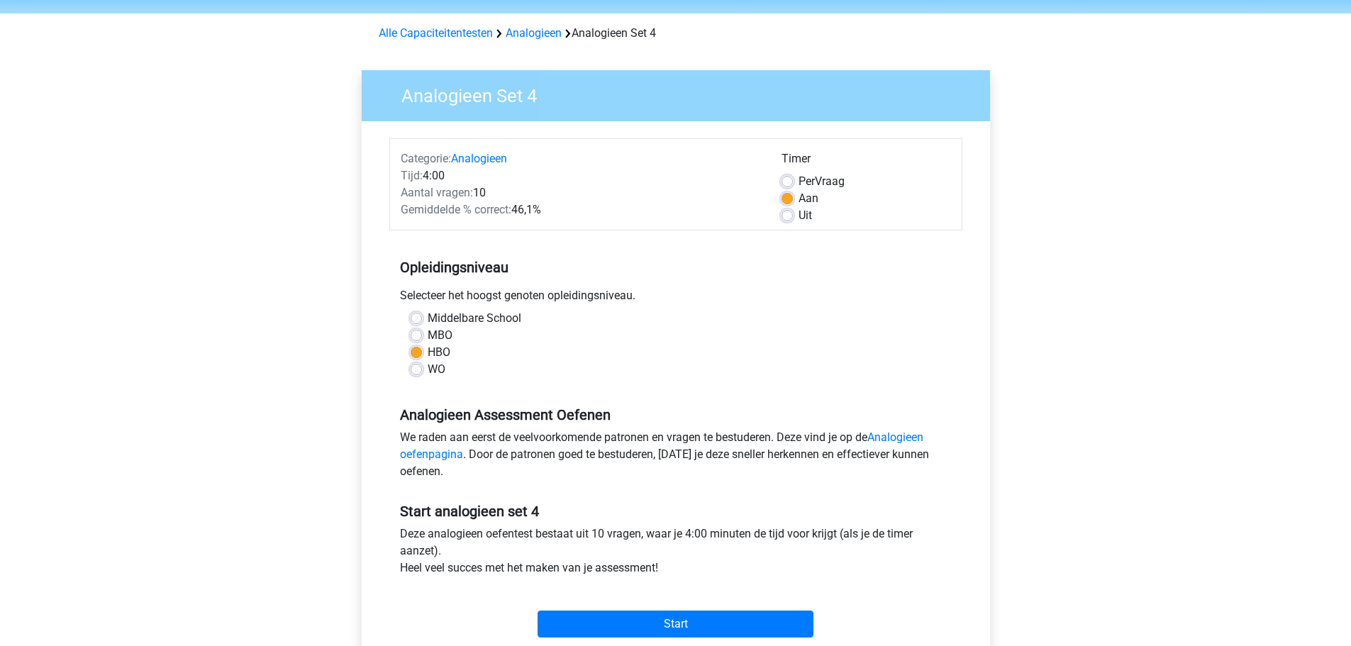
scroll to position [71, 0]
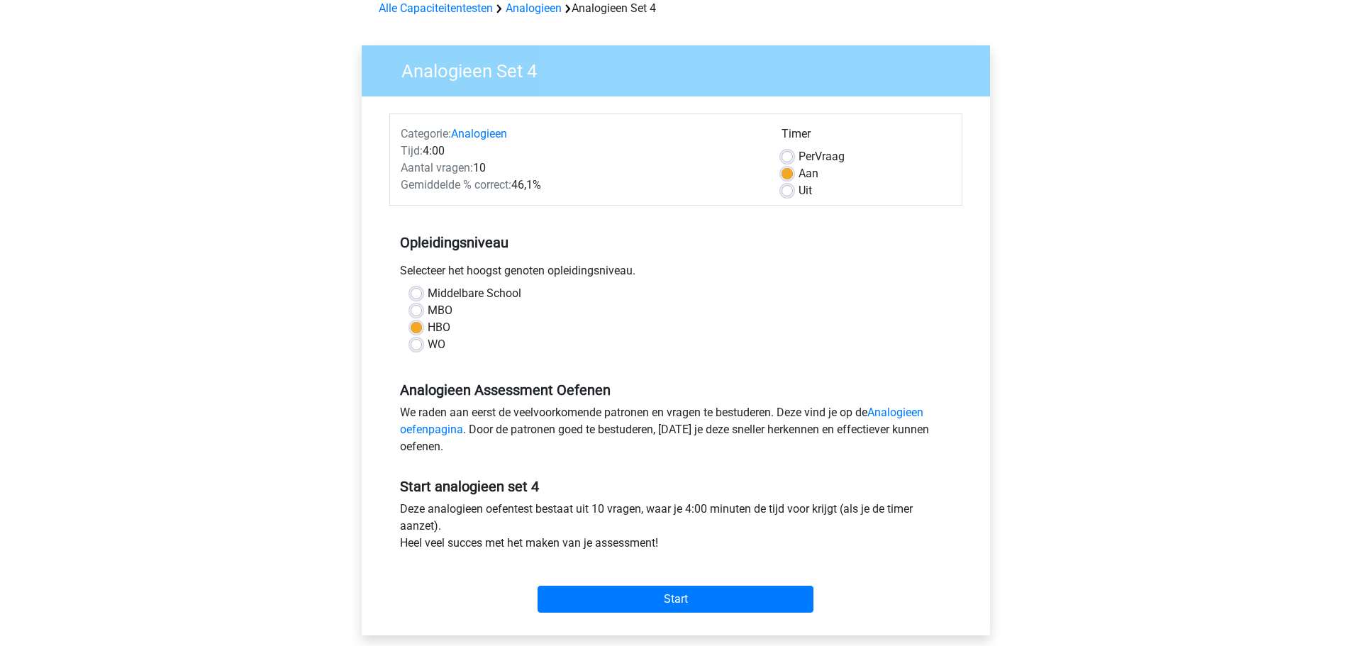
click at [882, 424] on div "We raden aan eerst de veelvoorkomende patronen en vragen te bestuderen. Deze vi…" at bounding box center [675, 432] width 573 height 57
click at [890, 414] on link "Analogieen oefenpagina" at bounding box center [661, 421] width 523 height 30
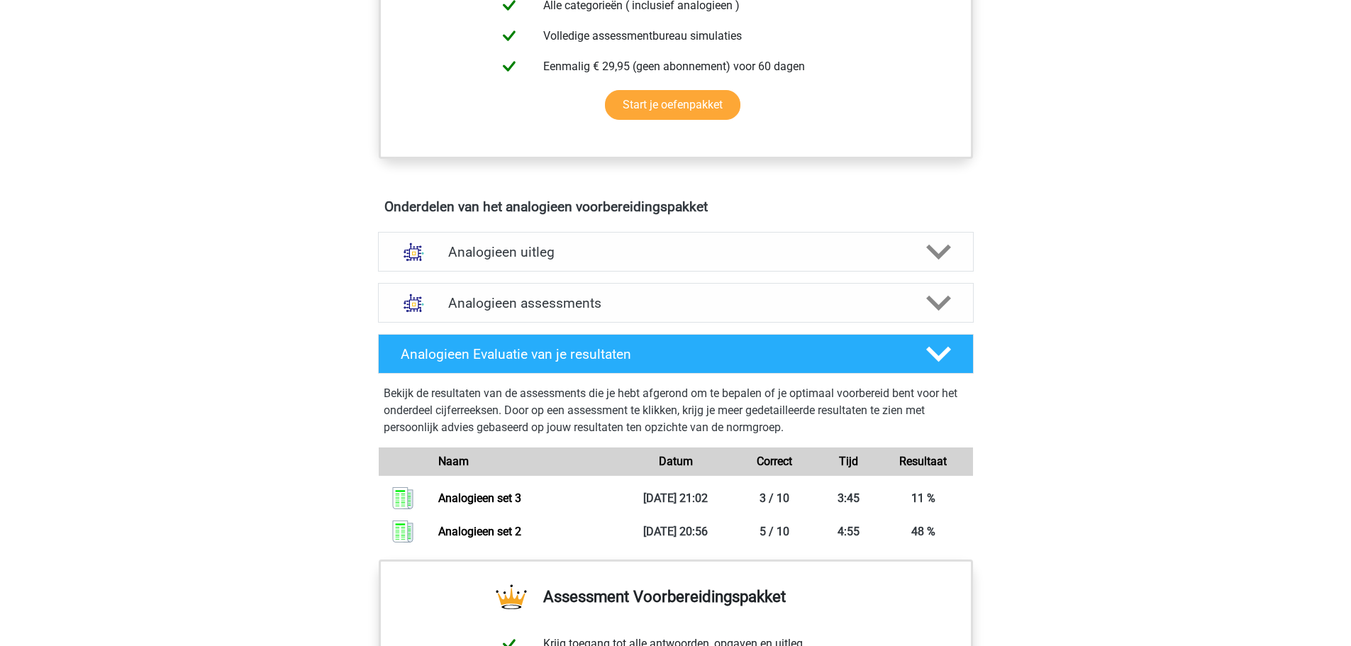
scroll to position [638, 0]
click at [511, 263] on div "Analogieen uitleg" at bounding box center [676, 251] width 596 height 40
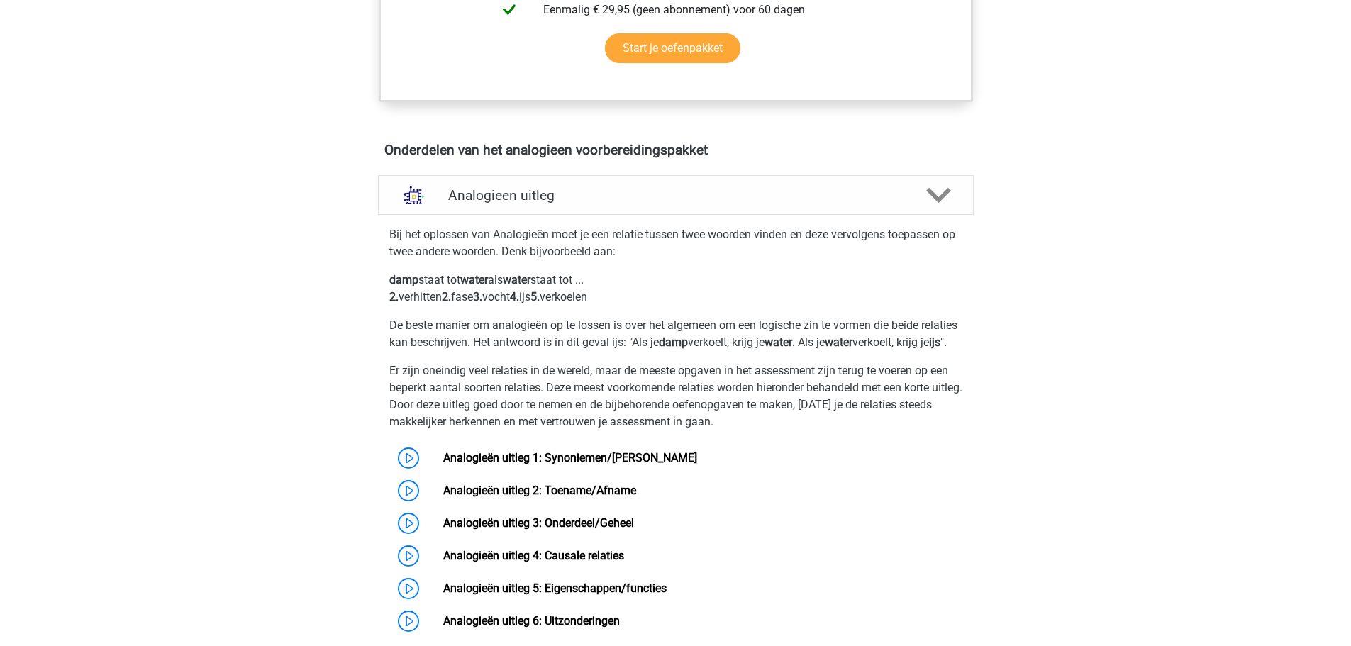
scroll to position [851, 0]
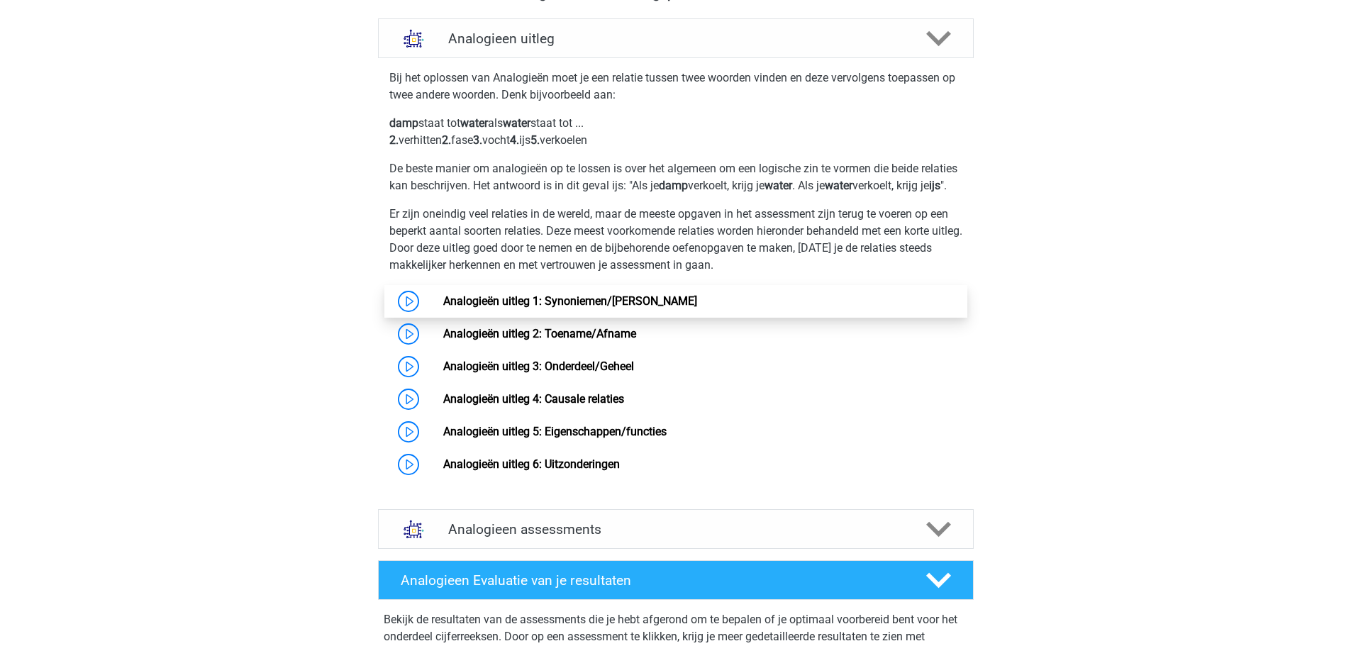
click at [479, 308] on link "Analogieën uitleg 1: Synoniemen/[PERSON_NAME]" at bounding box center [570, 300] width 254 height 13
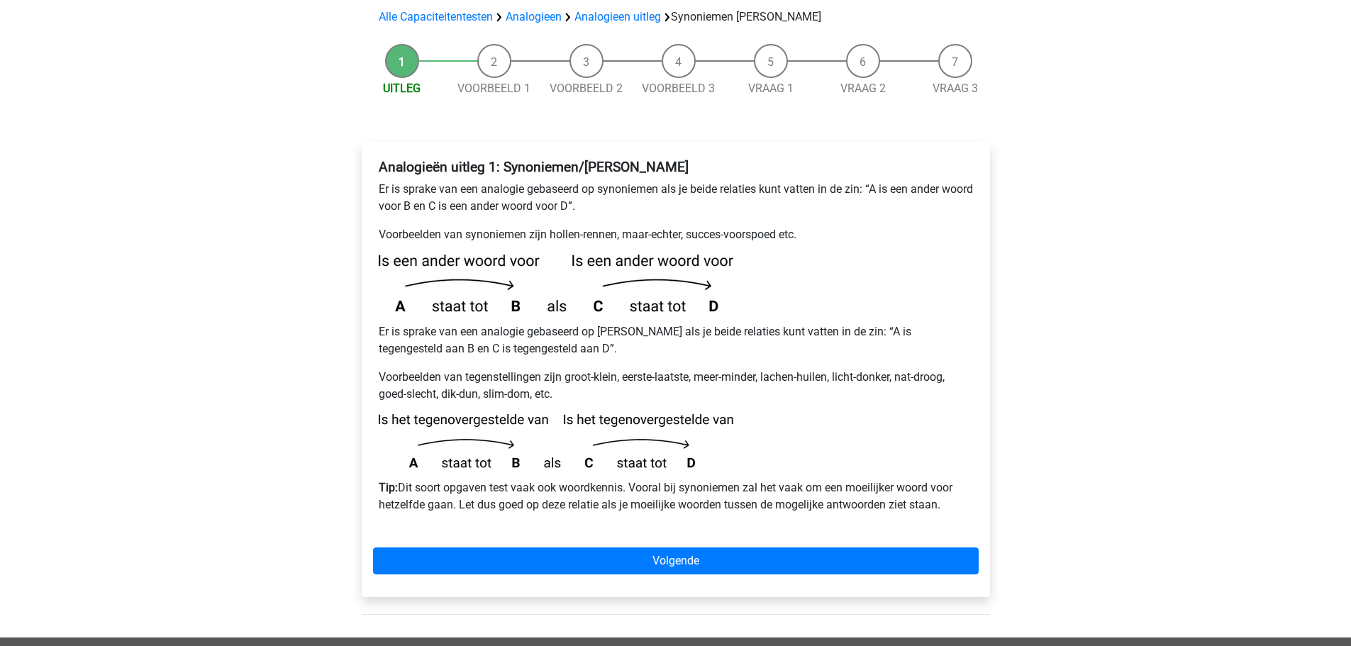
scroll to position [142, 0]
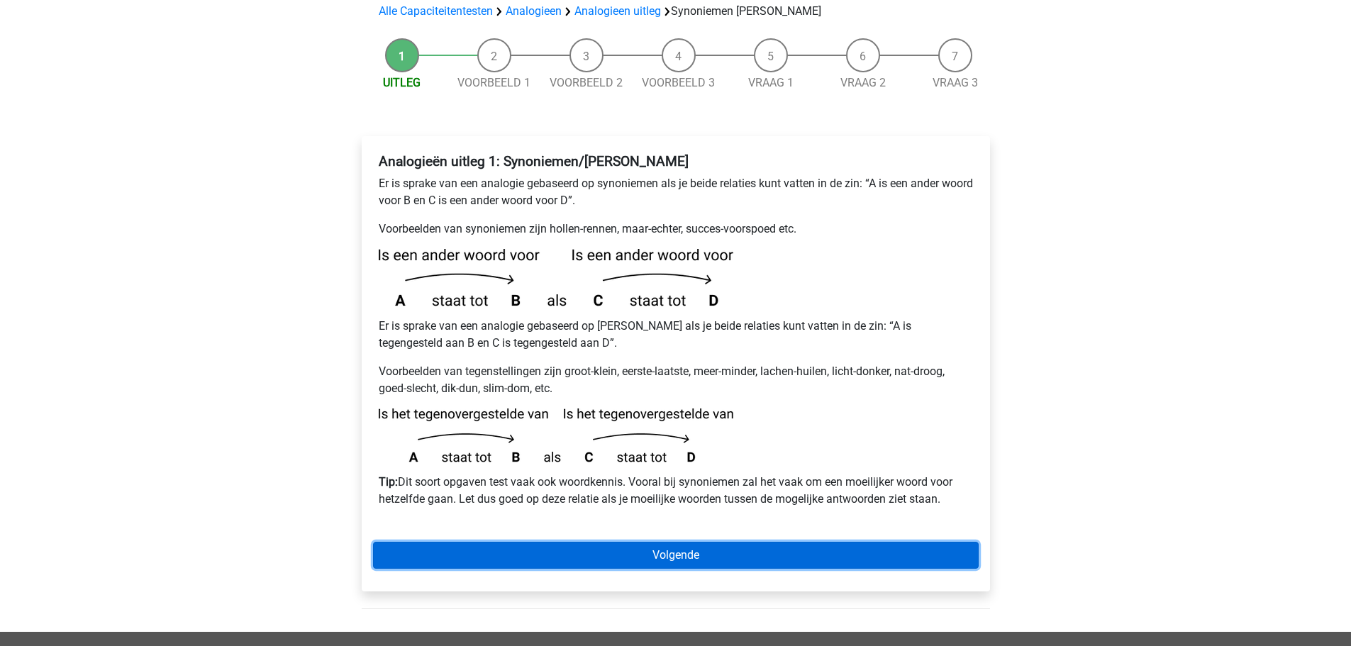
click at [706, 542] on link "Volgende" at bounding box center [676, 555] width 606 height 27
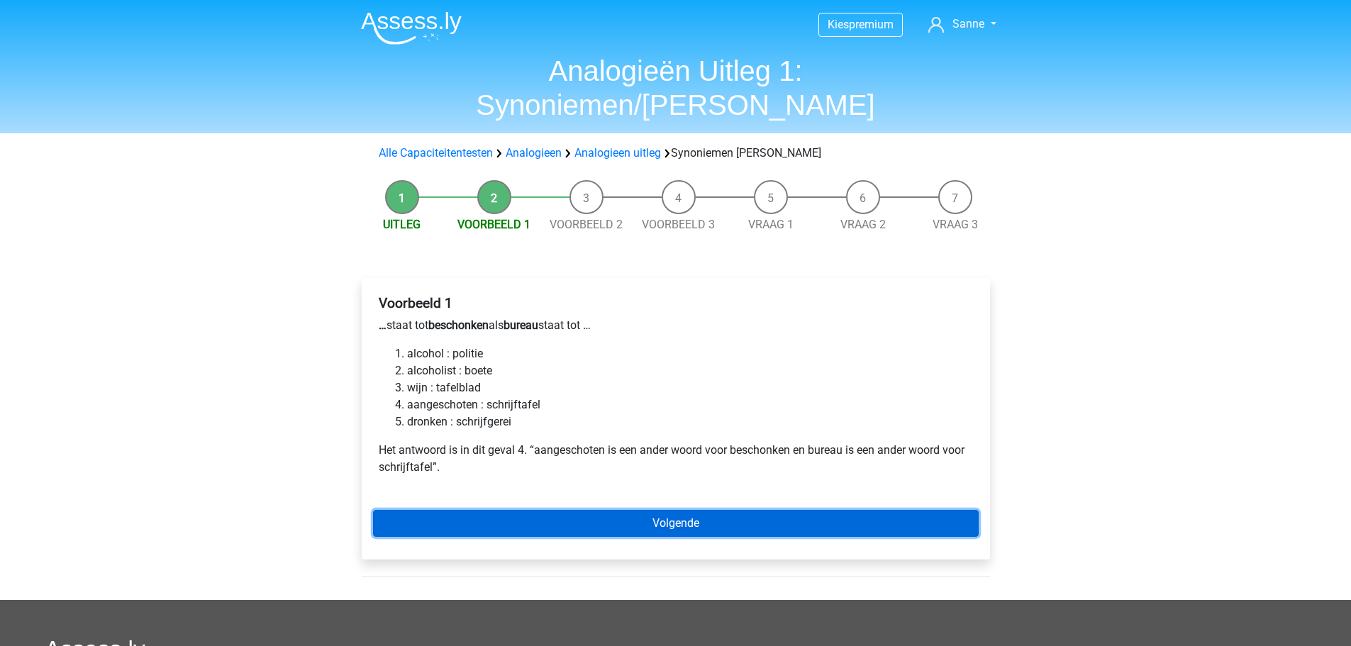
click at [611, 510] on link "Volgende" at bounding box center [676, 523] width 606 height 27
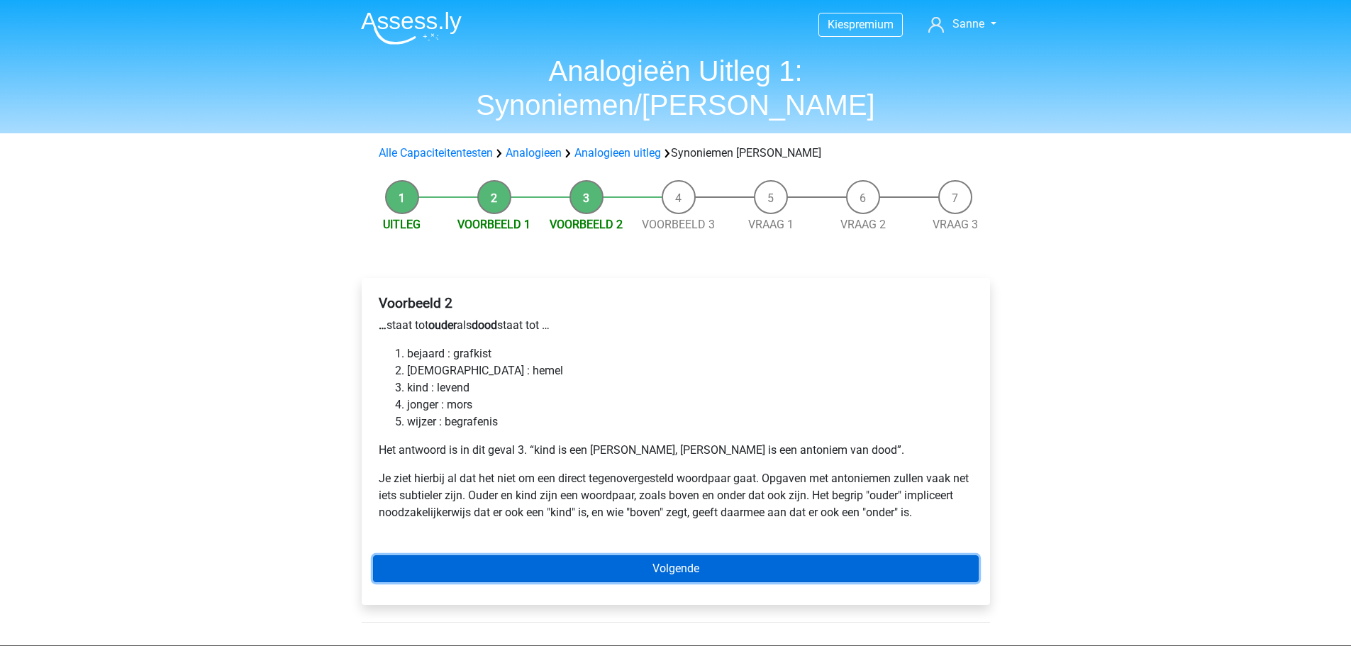
click at [646, 555] on link "Volgende" at bounding box center [676, 568] width 606 height 27
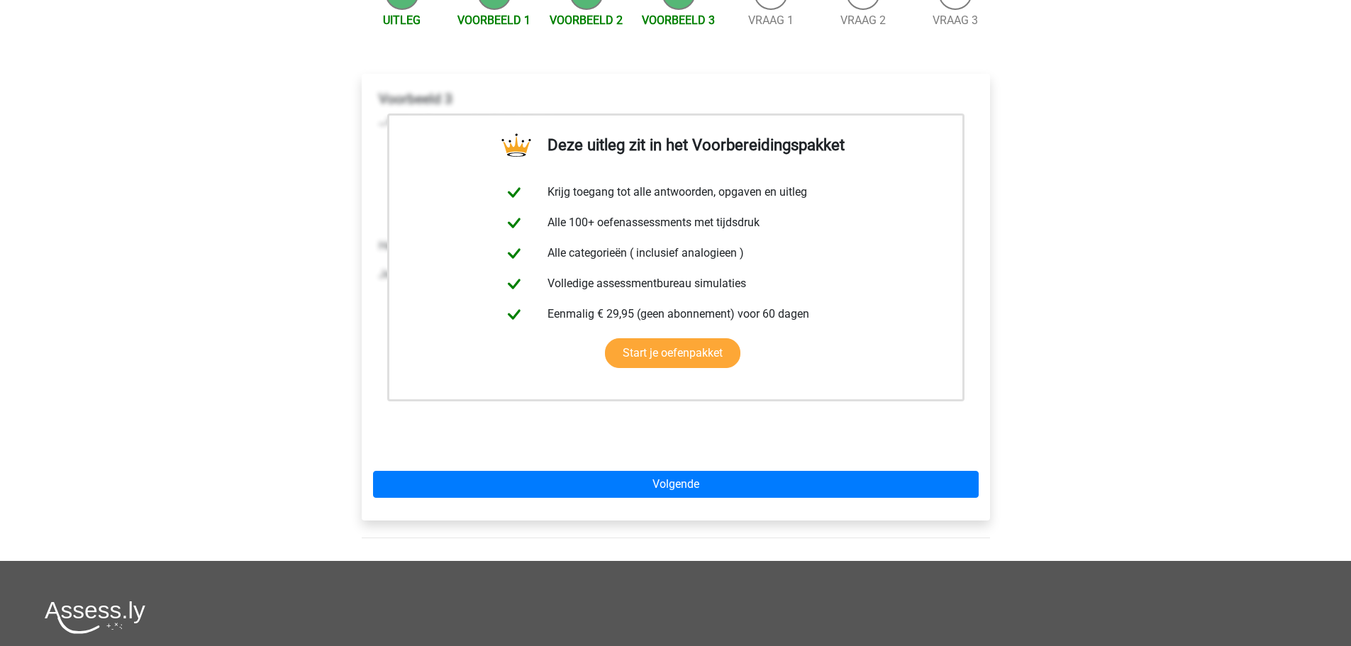
scroll to position [213, 0]
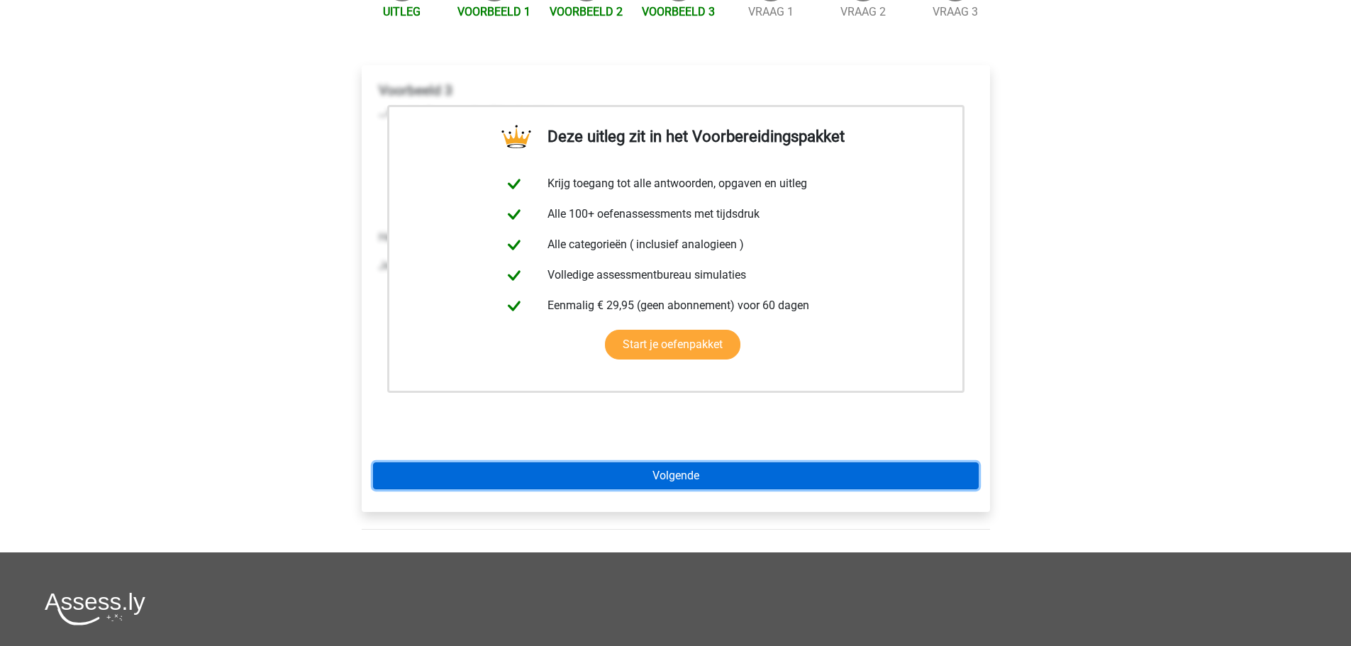
click at [567, 462] on link "Volgende" at bounding box center [676, 475] width 606 height 27
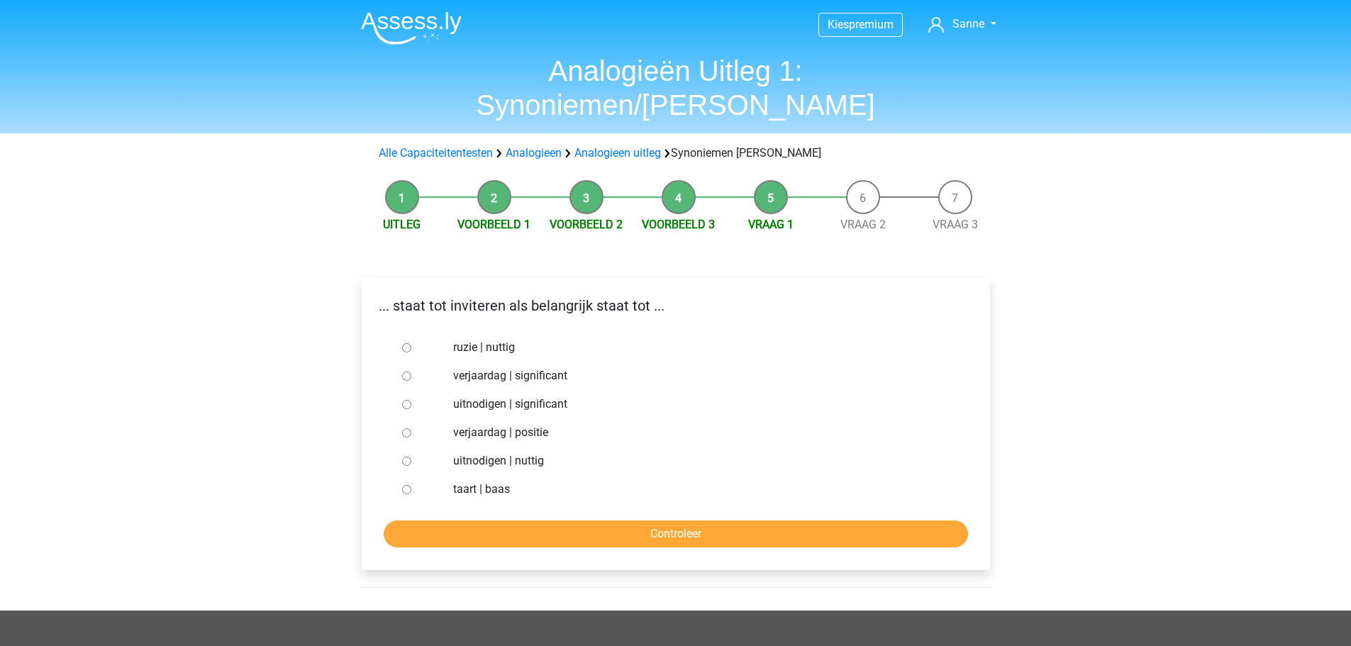
click at [402, 400] on input "uitnodigen | significant" at bounding box center [406, 404] width 9 height 9
radio input "true"
click at [536, 521] on input "Controleer" at bounding box center [676, 534] width 584 height 27
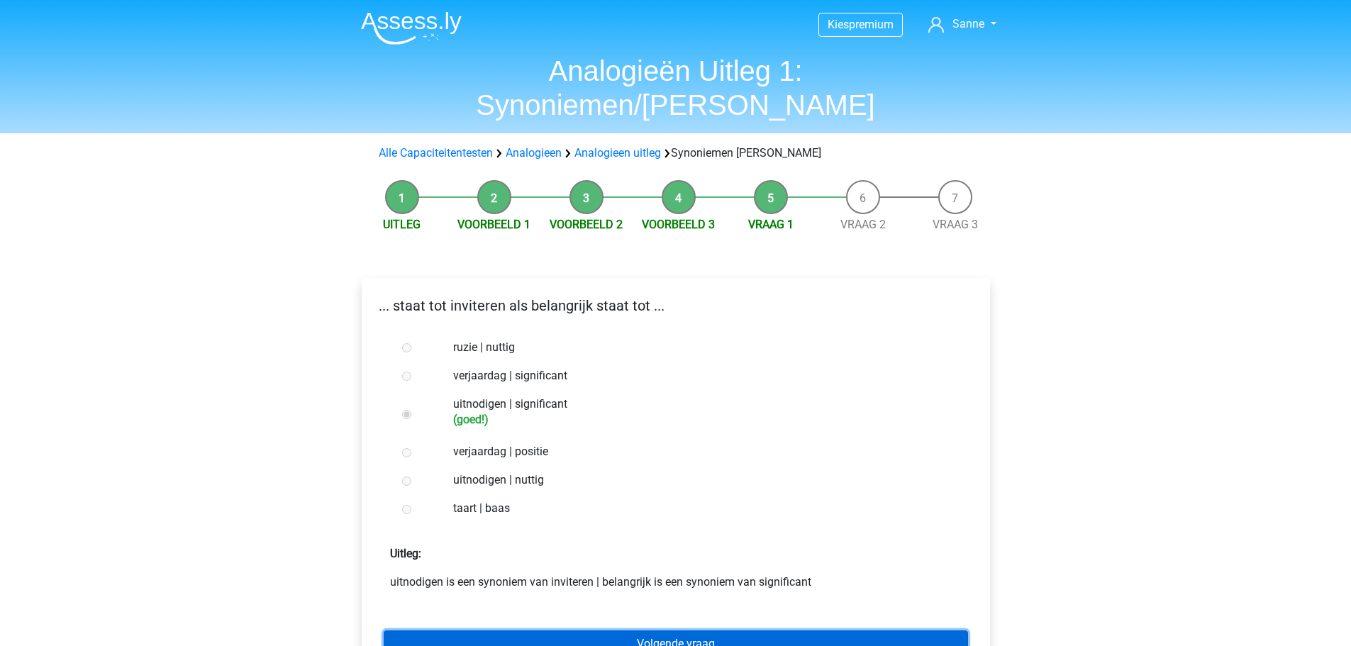
click at [609, 631] on link "Volgende vraag" at bounding box center [676, 644] width 584 height 27
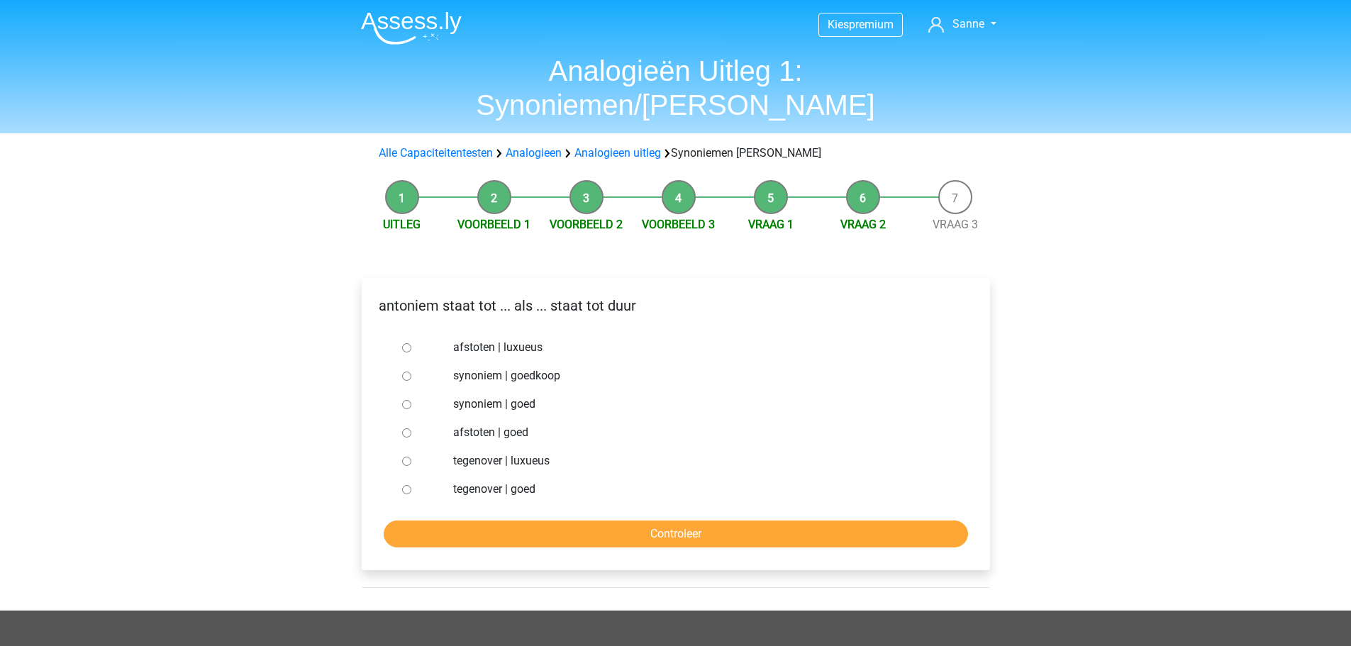
click at [404, 372] on input "synoniem | goedkoop" at bounding box center [406, 376] width 9 height 9
radio input "true"
click at [607, 521] on input "Controleer" at bounding box center [676, 534] width 584 height 27
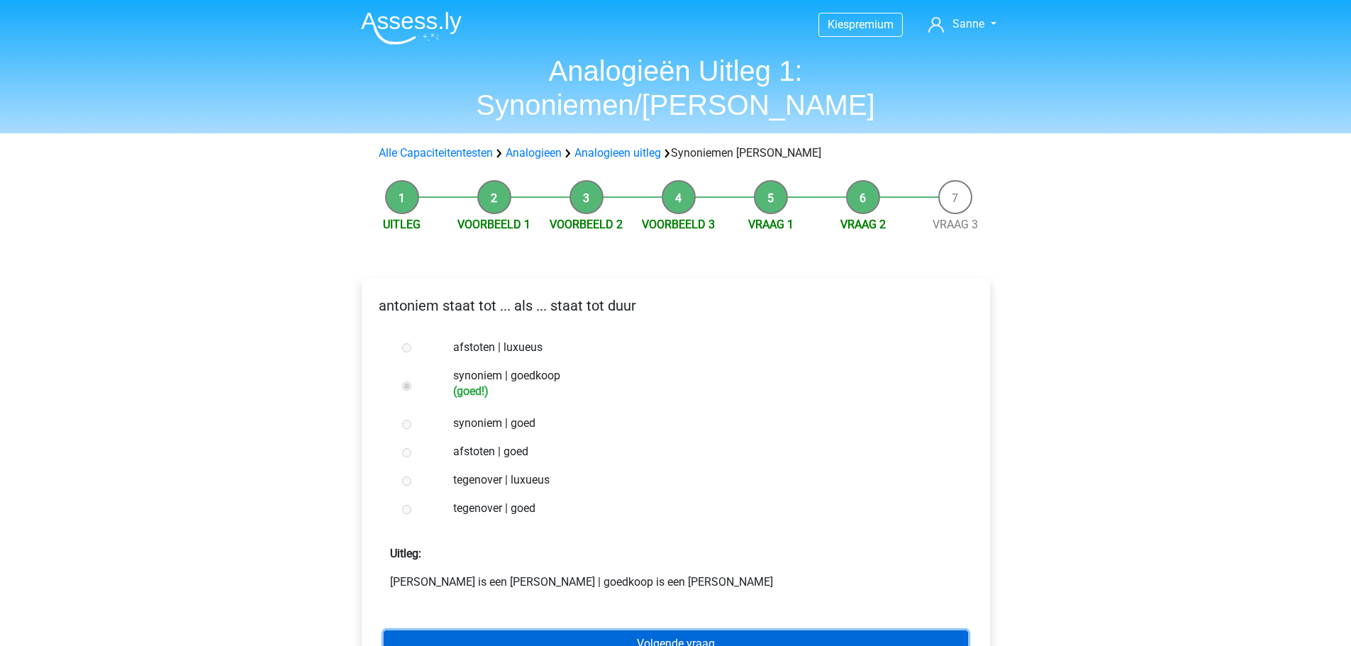
click at [693, 631] on link "Volgende vraag" at bounding box center [676, 644] width 584 height 27
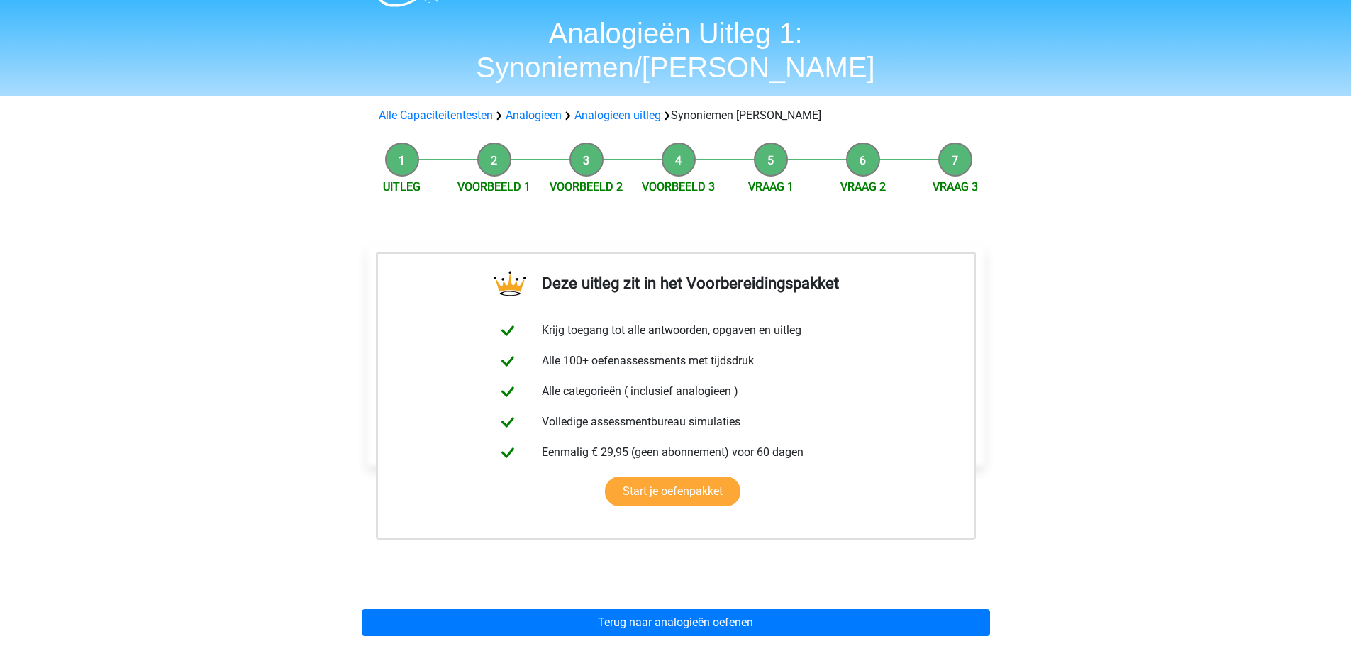
scroll to position [71, 0]
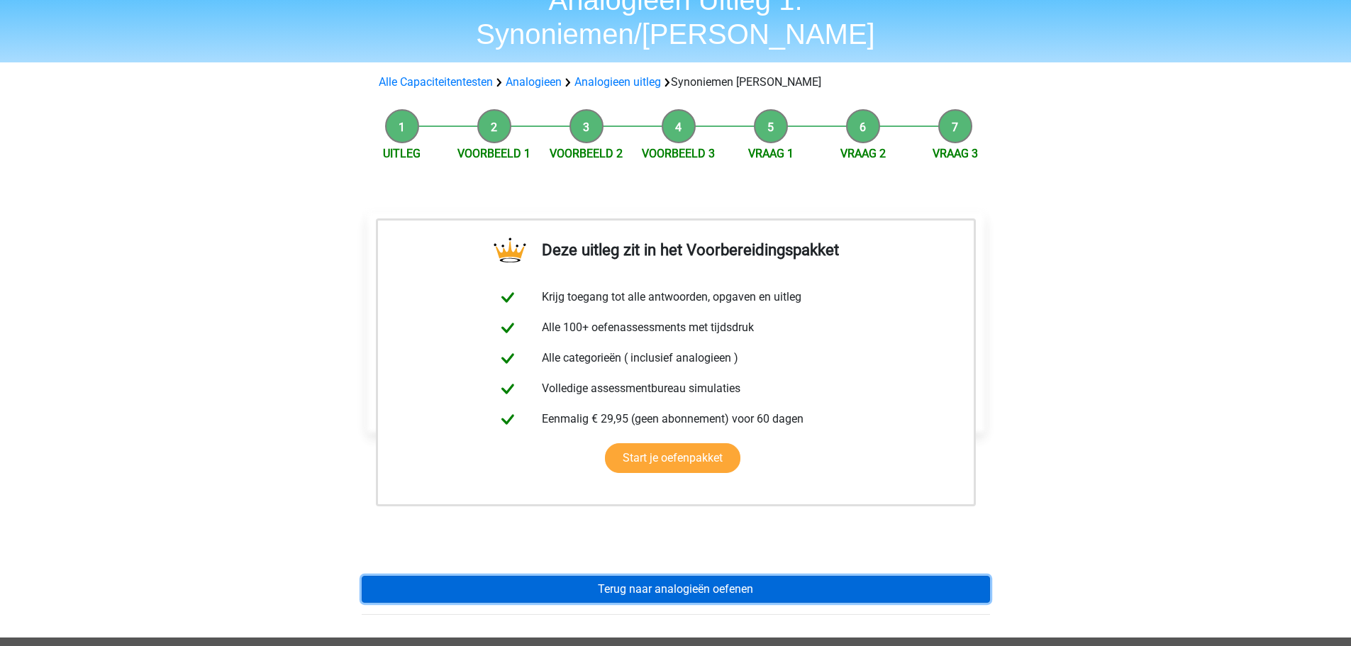
click at [632, 576] on link "Terug naar analogieën oefenen" at bounding box center [676, 589] width 628 height 27
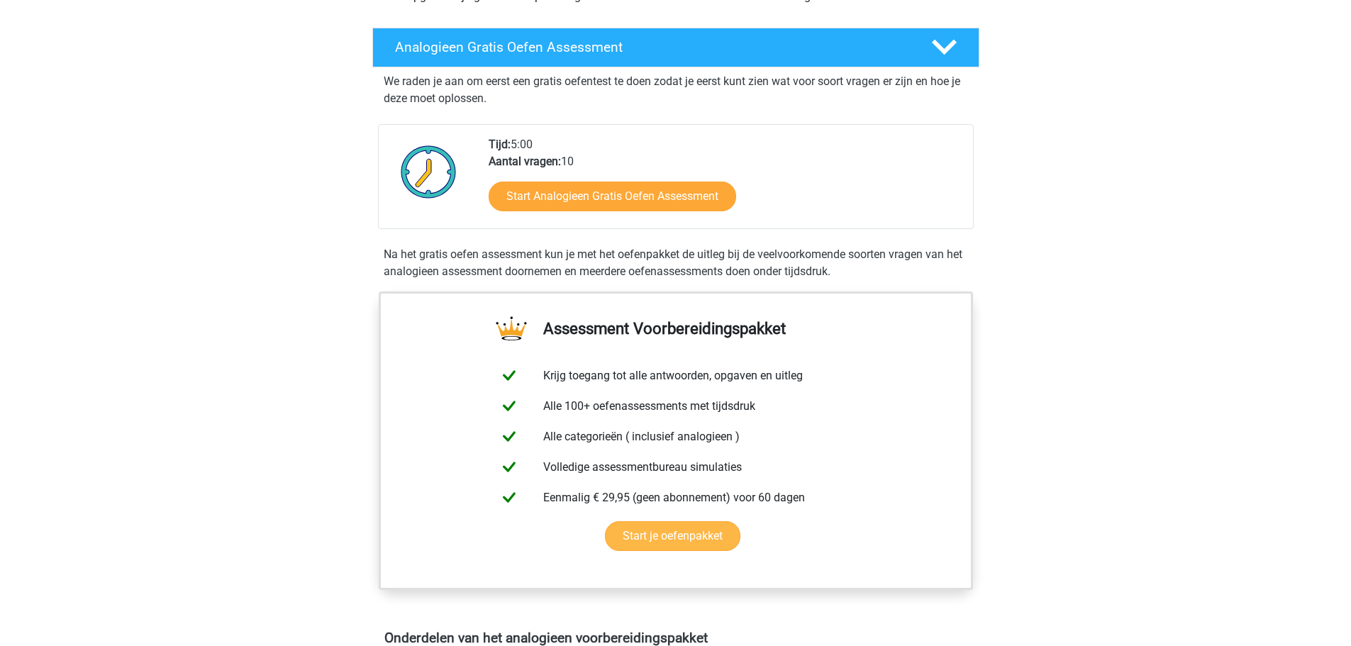
scroll to position [213, 0]
